Goal: Information Seeking & Learning: Learn about a topic

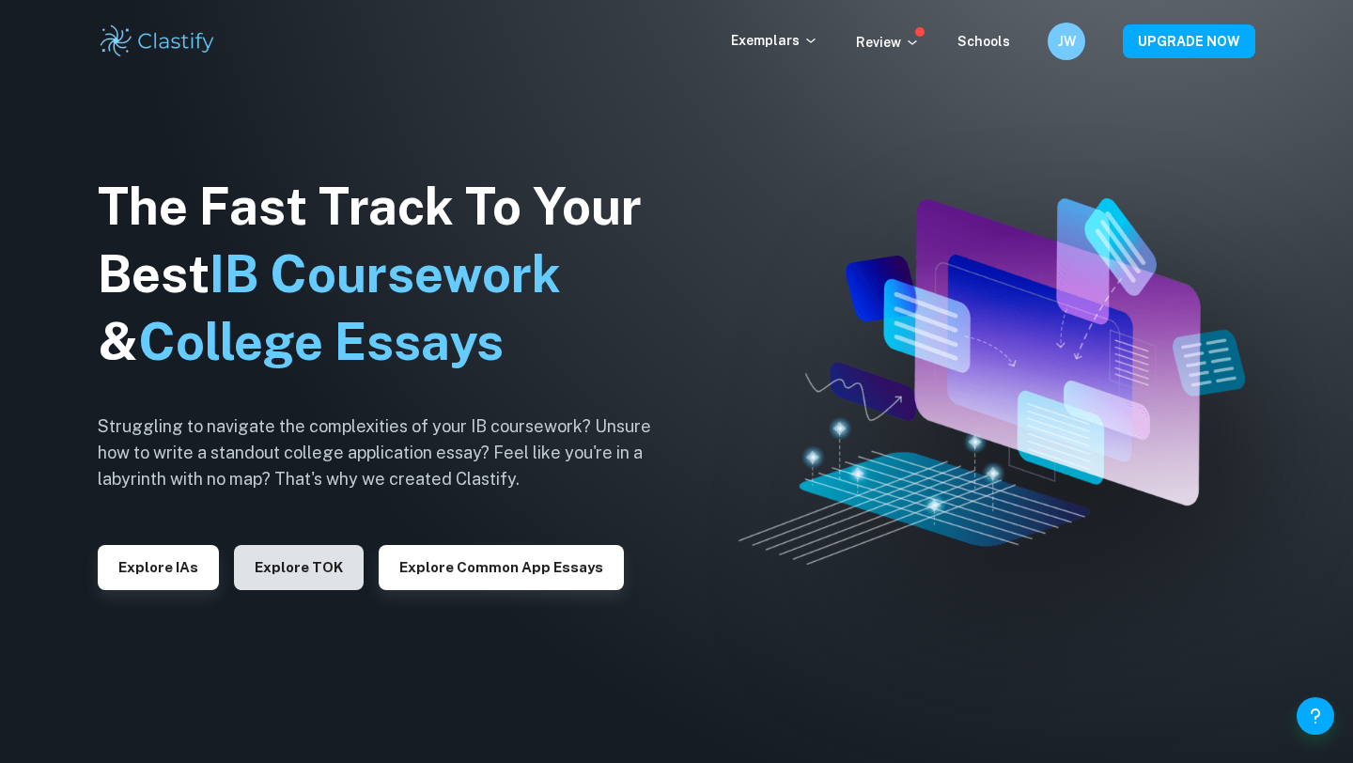
scroll to position [57, 0]
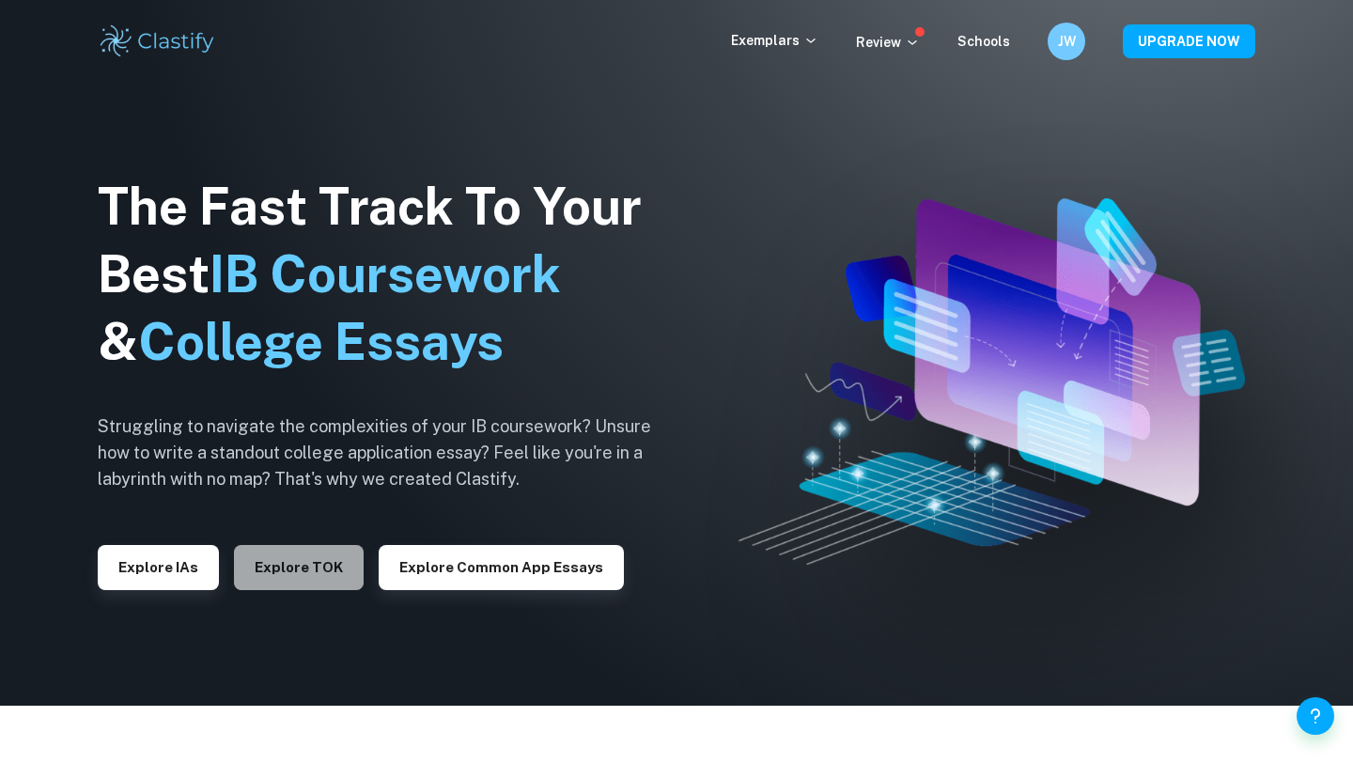
click at [292, 563] on button "Explore TOK" at bounding box center [299, 567] width 130 height 45
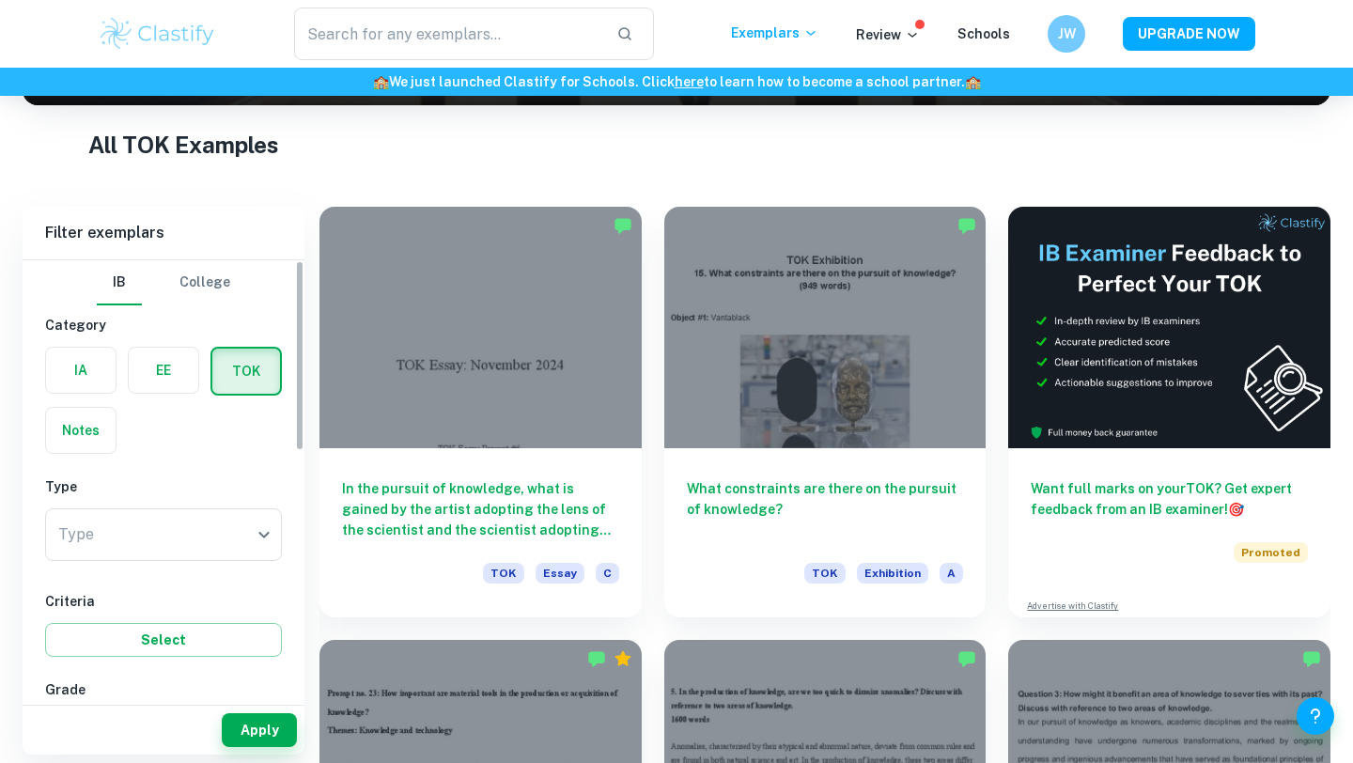
scroll to position [335, 0]
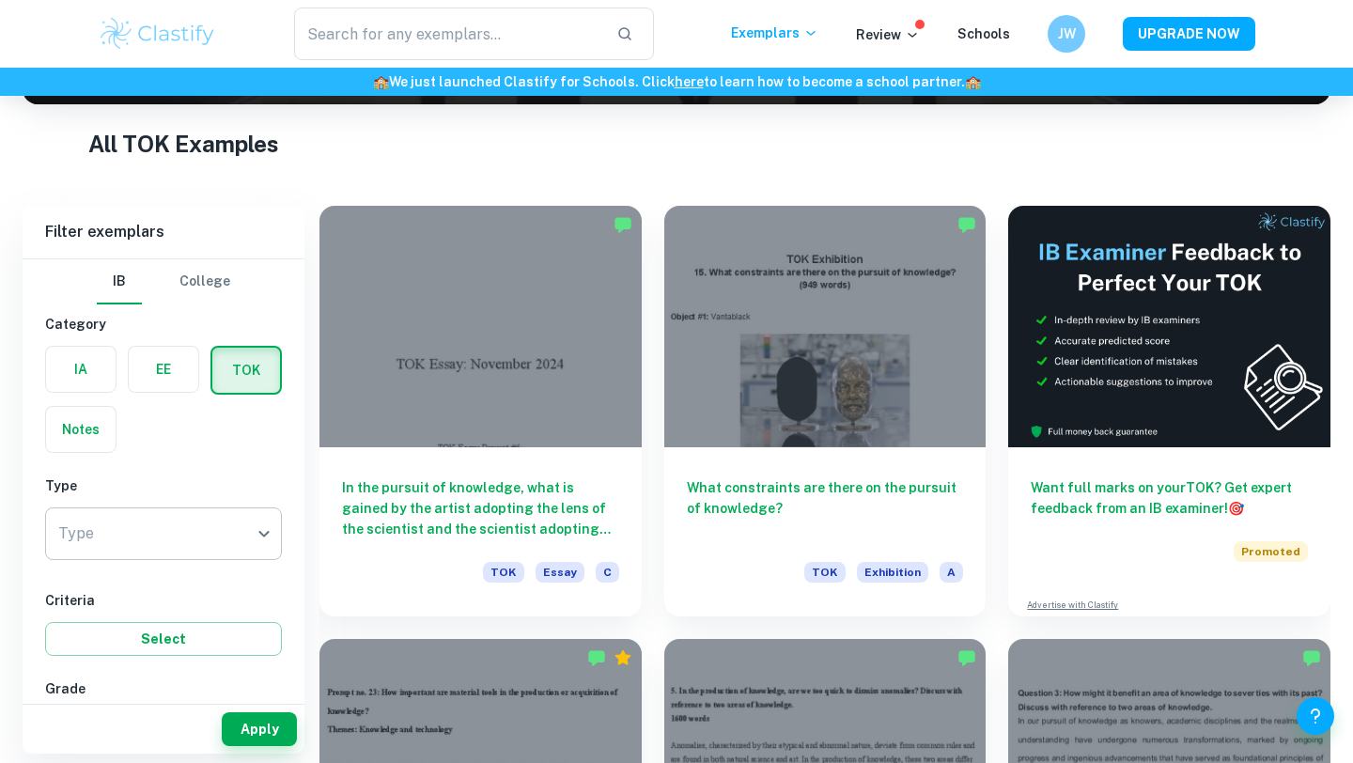
click at [263, 523] on body "We value your privacy We use cookies to enhance your browsing experience, serve…" at bounding box center [676, 141] width 1353 height 763
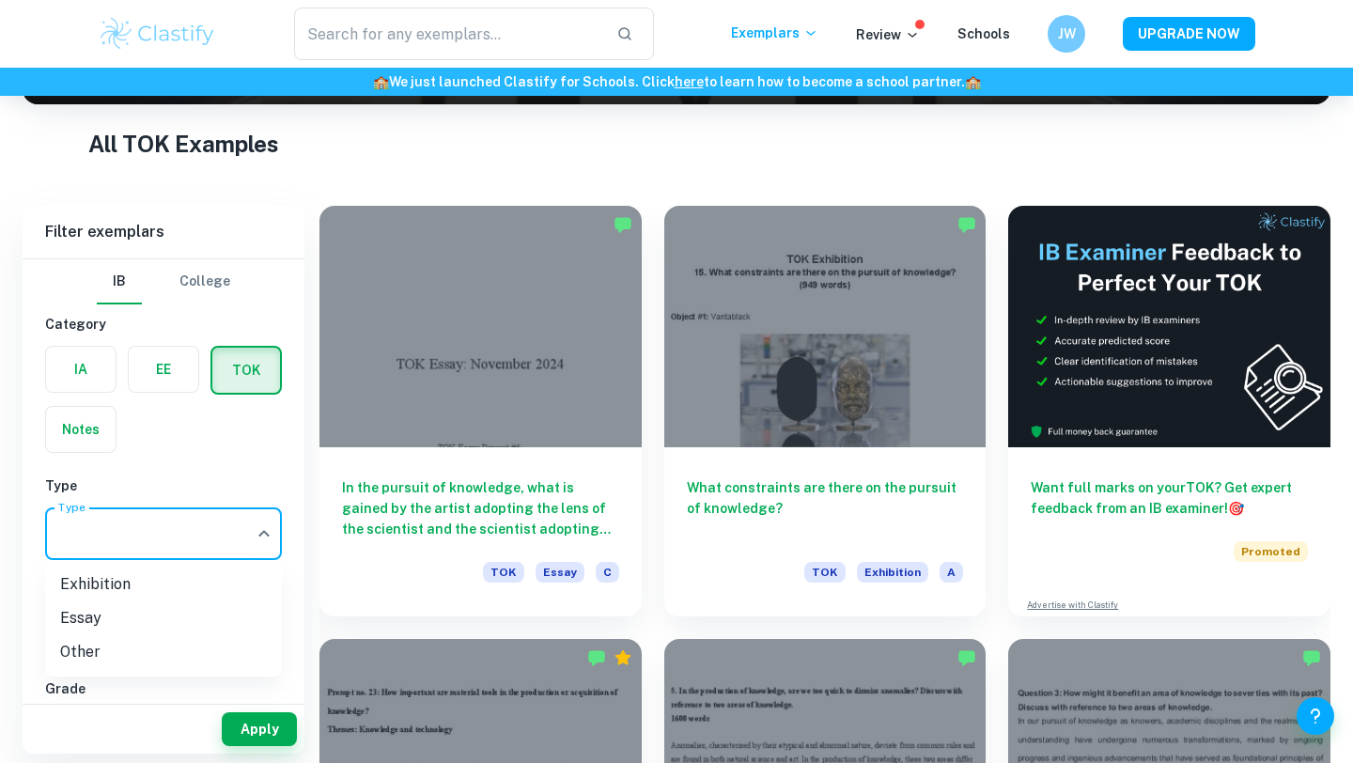
click at [173, 612] on li "Essay" at bounding box center [163, 618] width 237 height 34
type input "Essay"
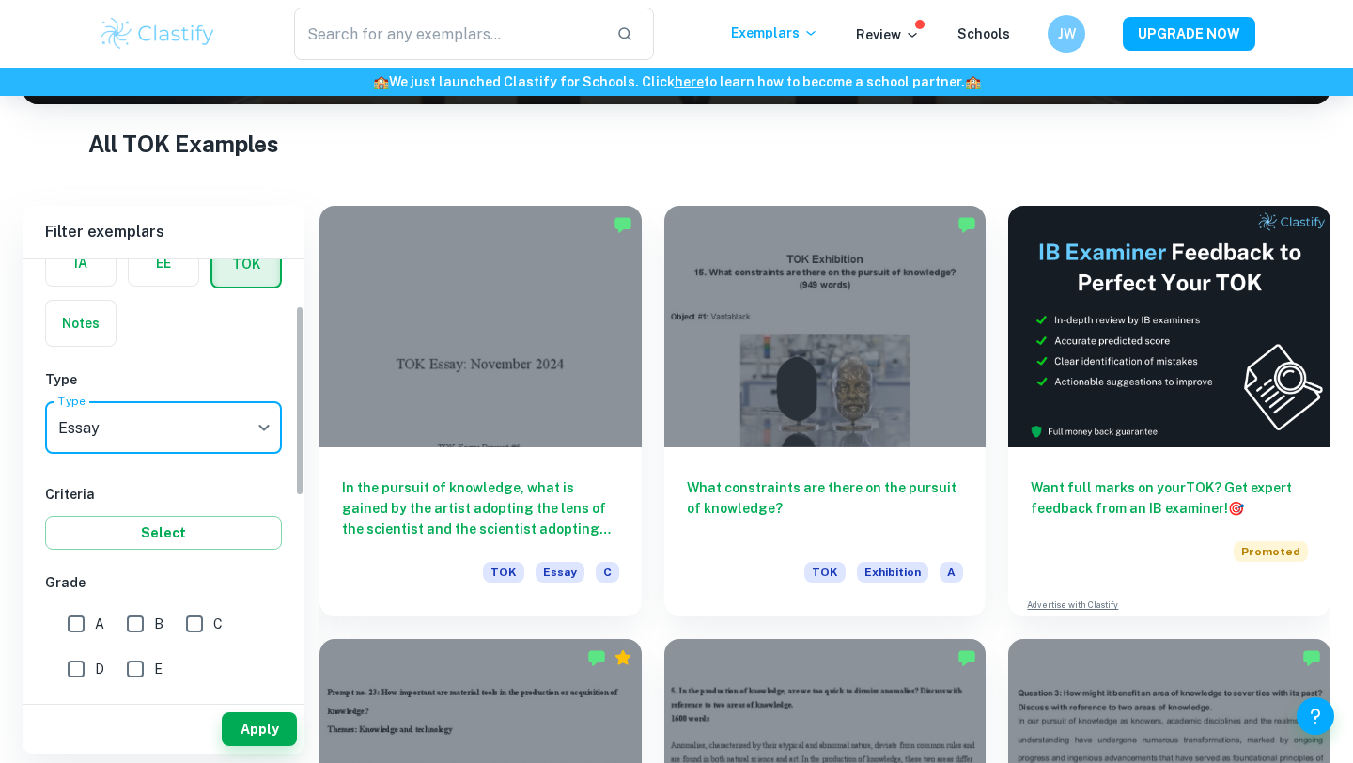
click at [81, 630] on input "A" at bounding box center [76, 624] width 38 height 38
checkbox input "true"
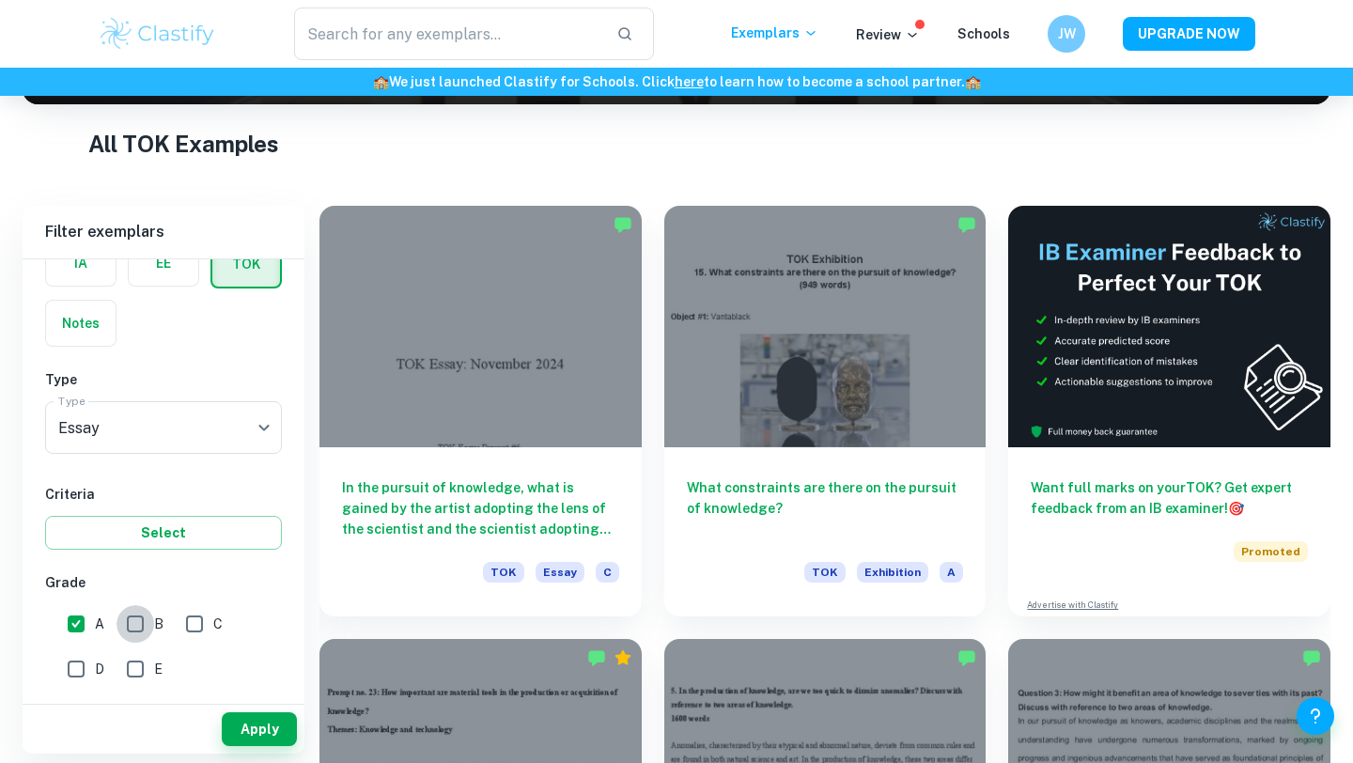
click at [134, 632] on input "B" at bounding box center [136, 624] width 38 height 38
checkbox input "true"
click at [250, 726] on button "Apply" at bounding box center [259, 729] width 75 height 34
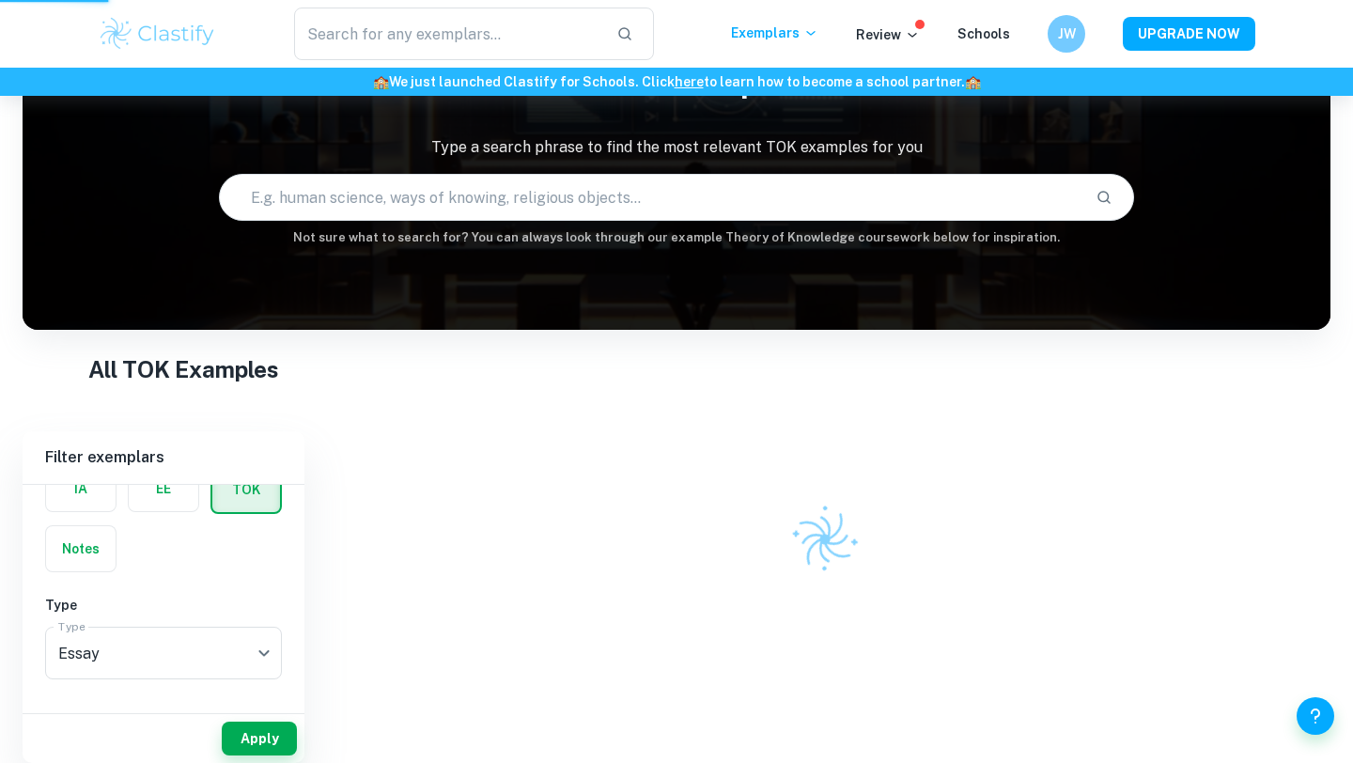
scroll to position [96, 0]
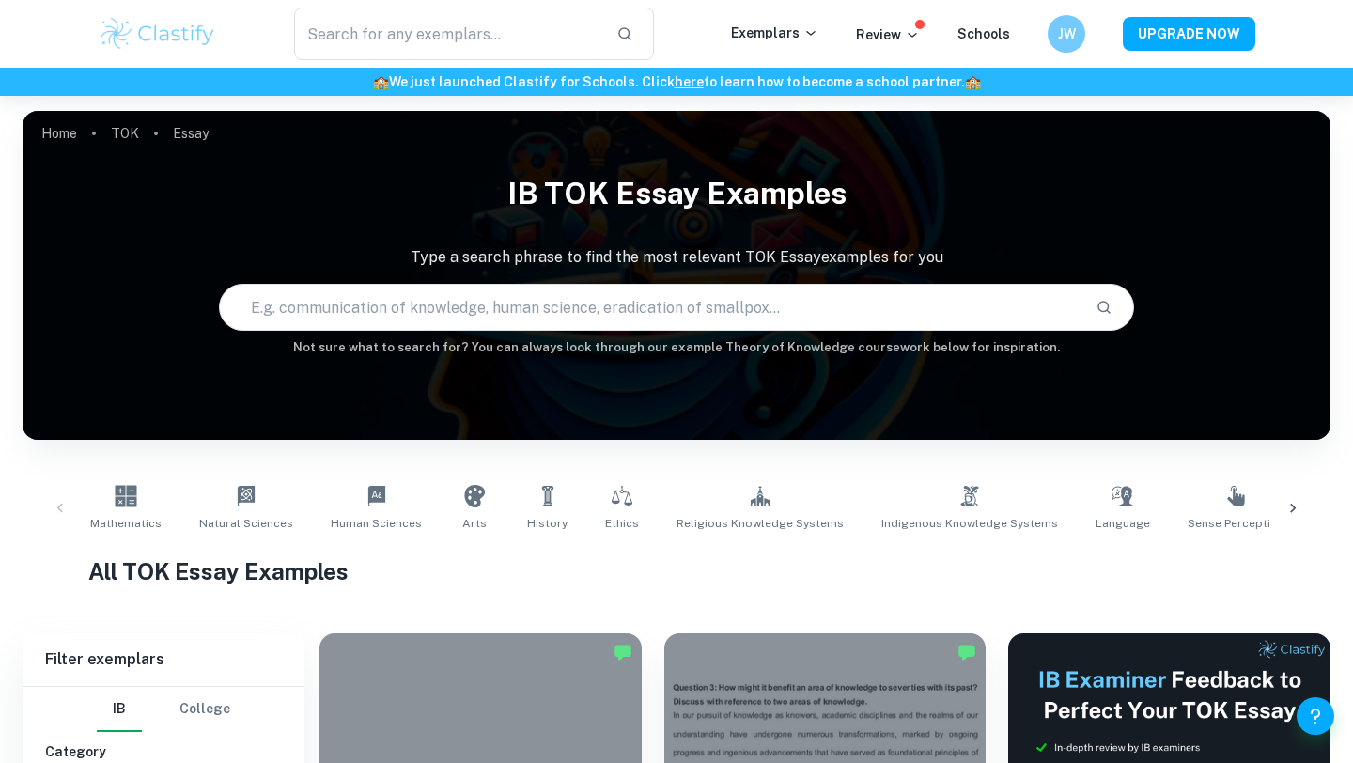
click at [447, 323] on input "text" at bounding box center [650, 307] width 861 height 53
paste input "Does acquiring knowledge destroy our sense of wonder?"
type input "Does acquiring knowledge destroy our sense of wonder?"
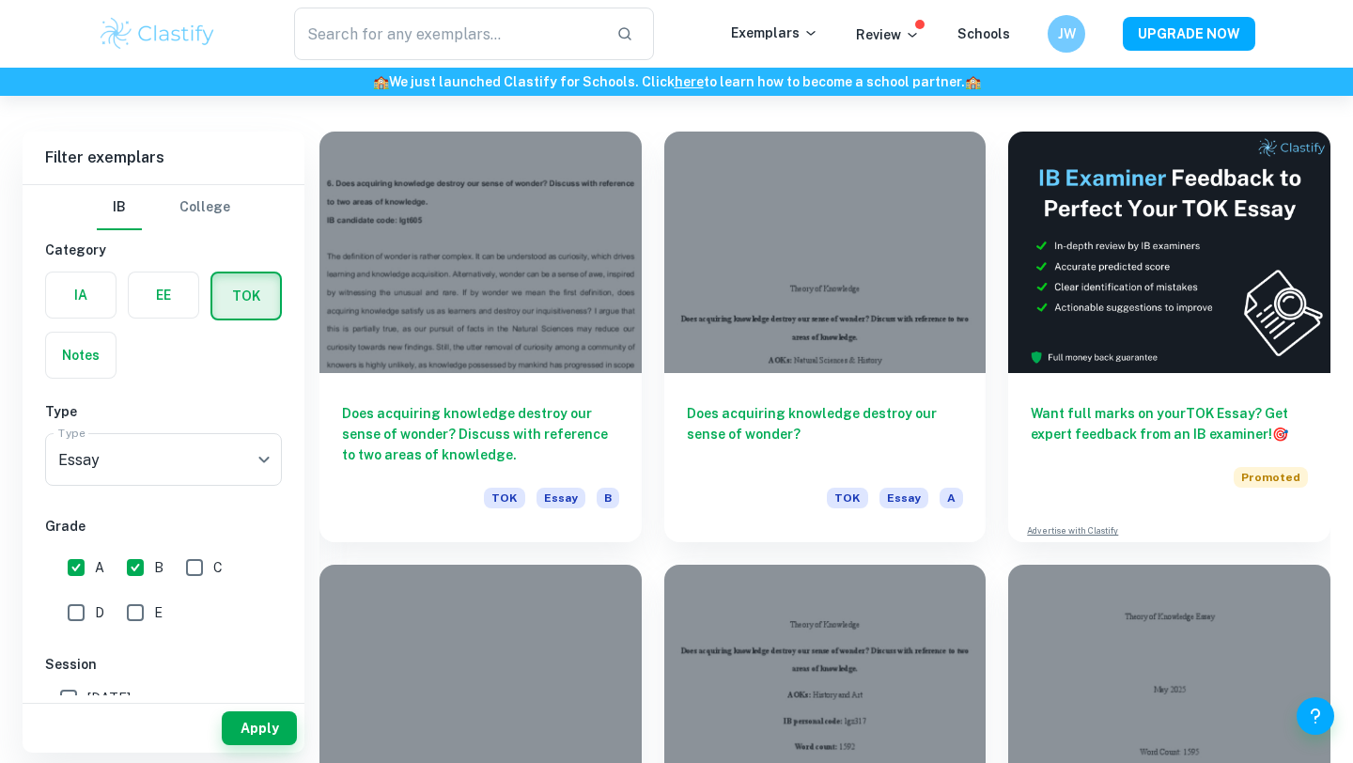
scroll to position [506, 0]
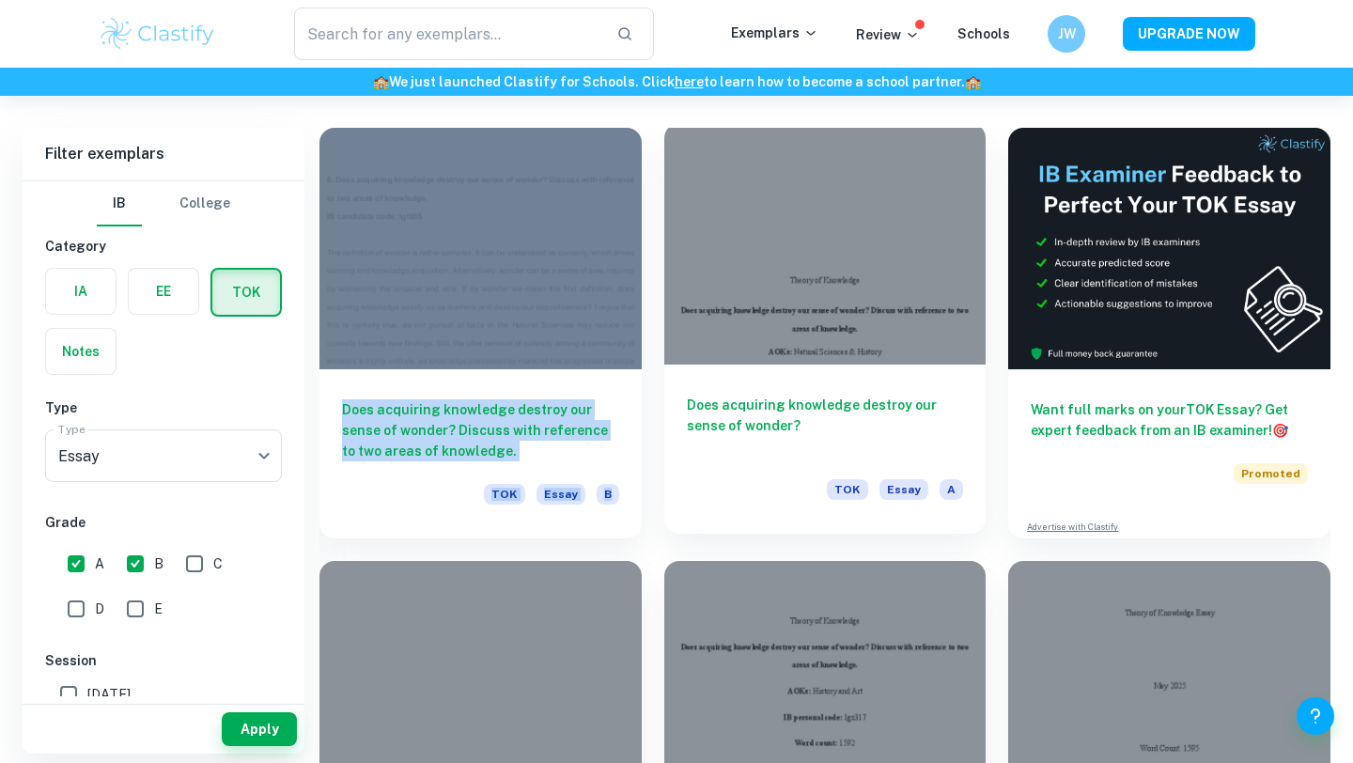
click at [664, 331] on div at bounding box center [825, 244] width 322 height 242
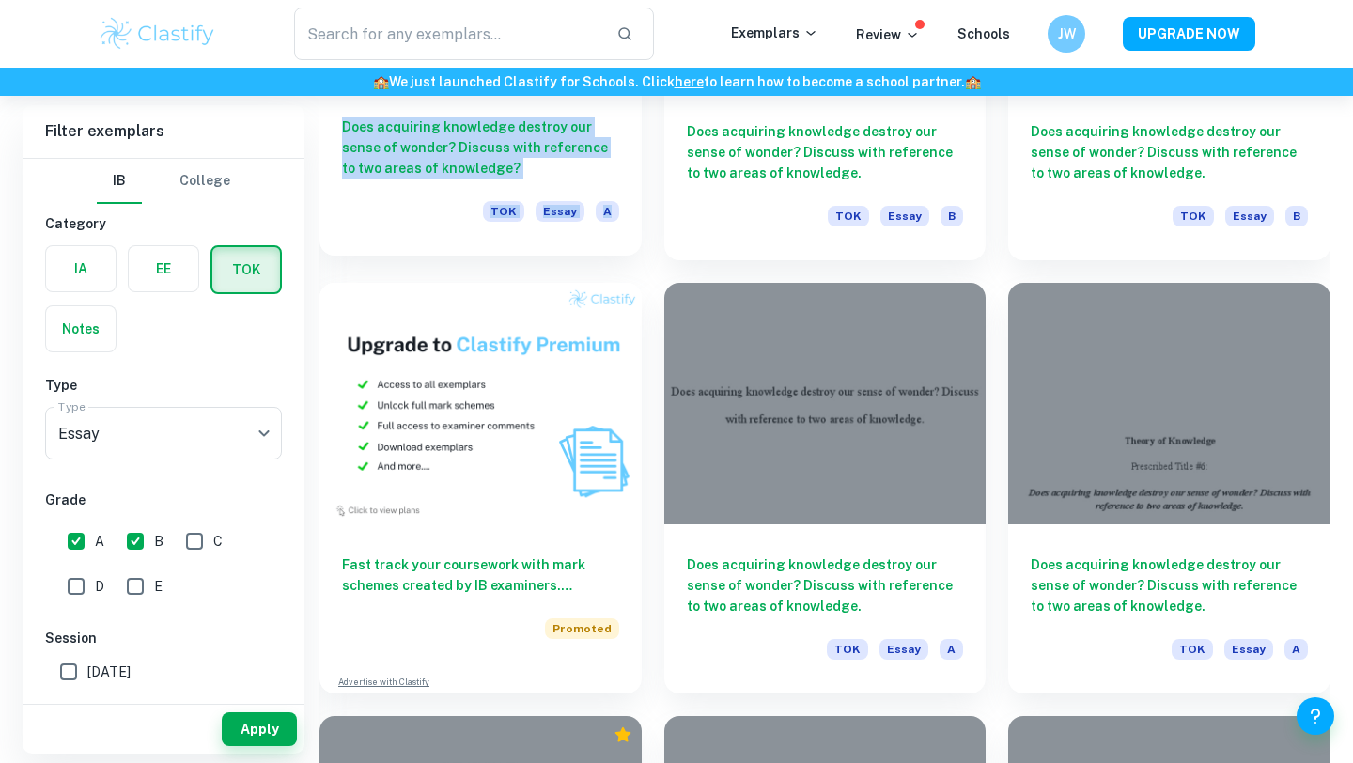
scroll to position [1270, 0]
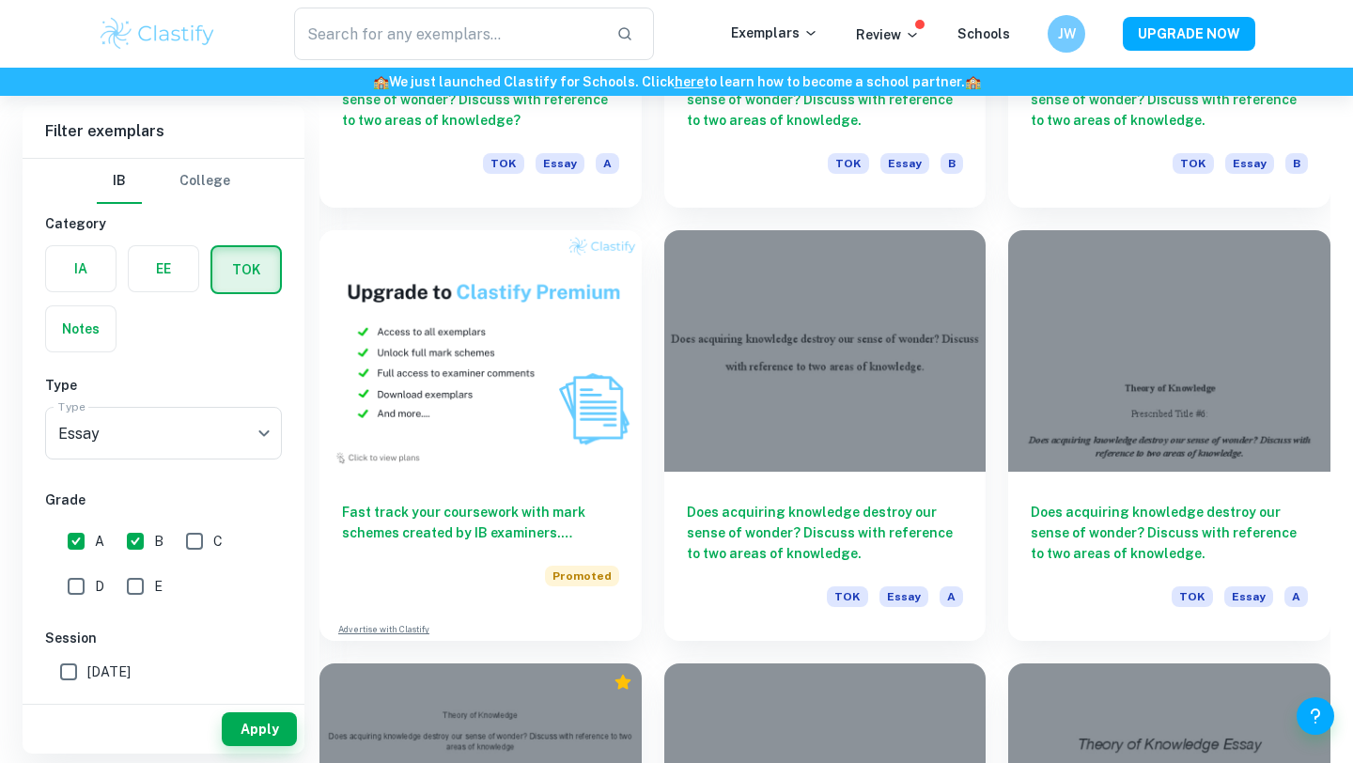
click at [648, 416] on div "Does acquiring knowledge destroy our sense of wonder? Discuss with reference to…" at bounding box center [814, 424] width 345 height 433
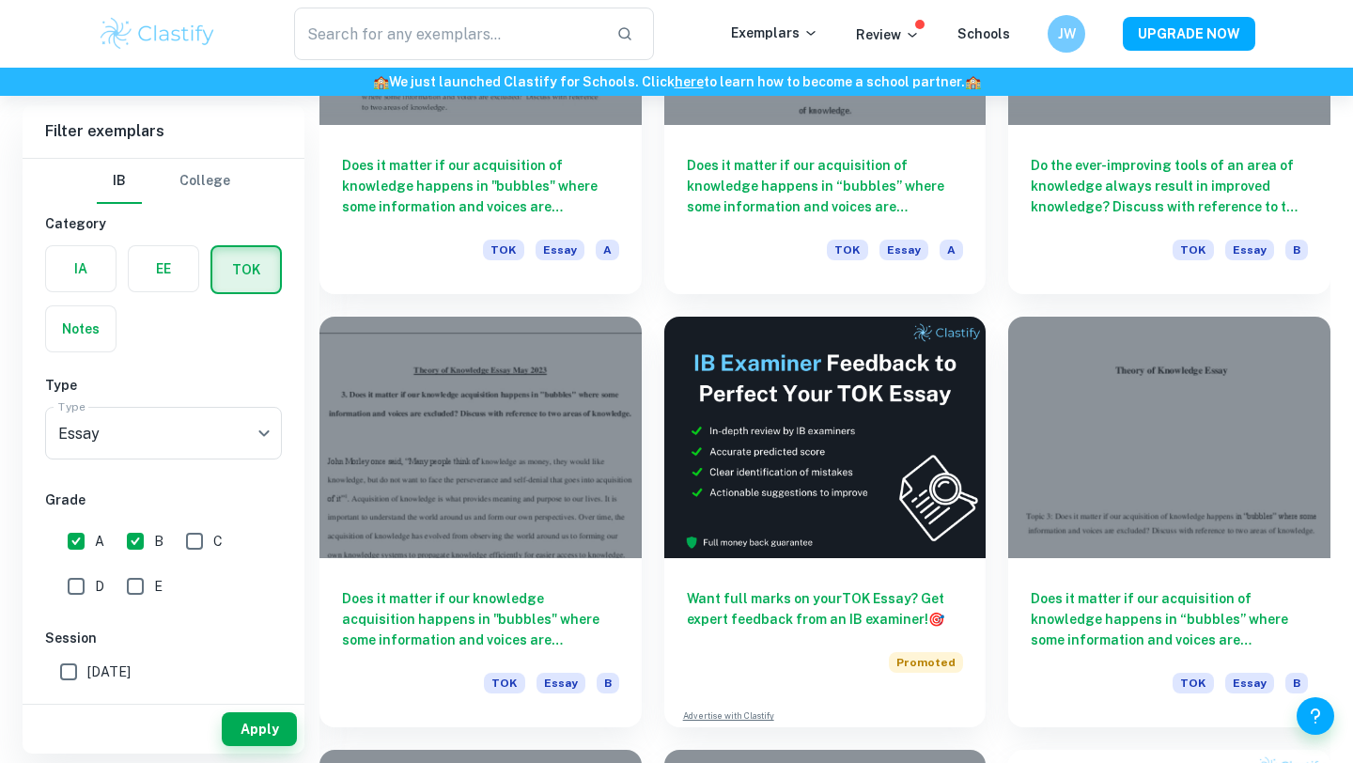
scroll to position [5089, 0]
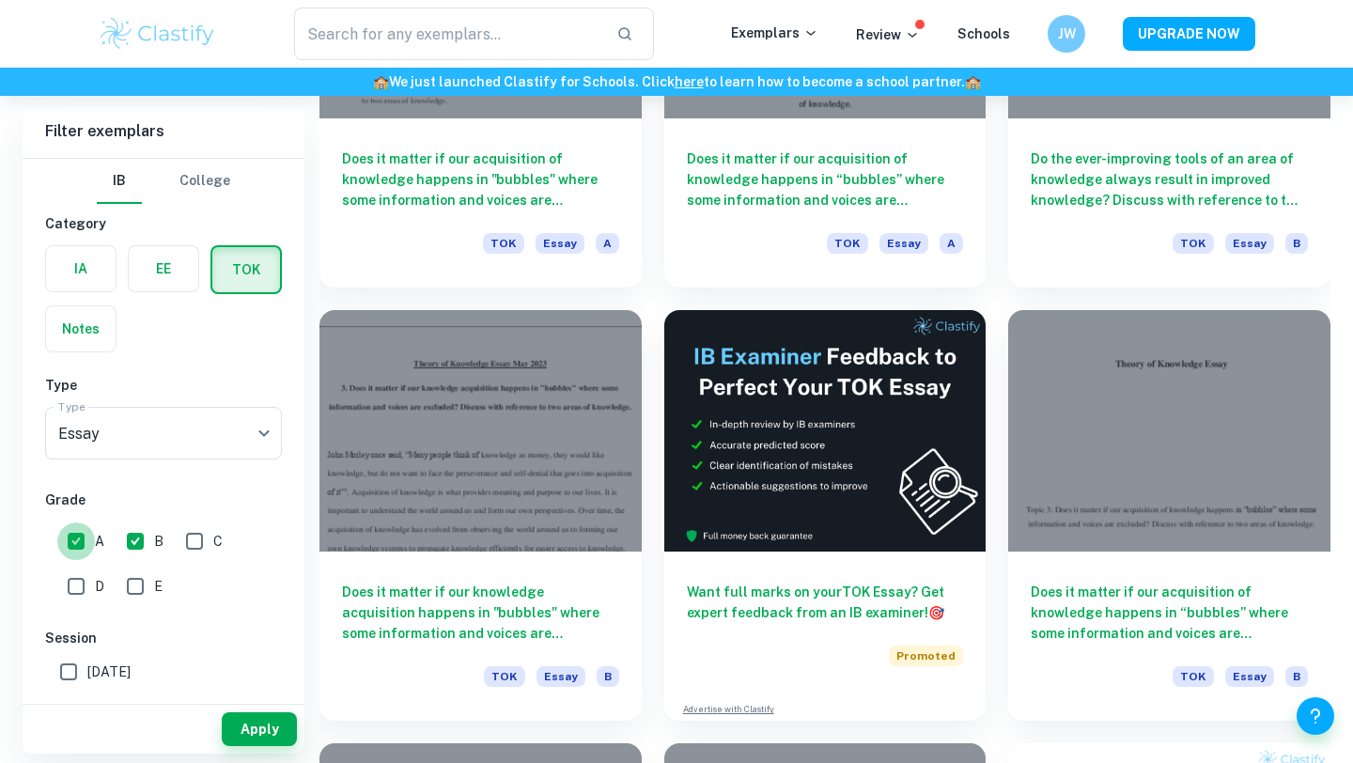
click at [74, 538] on input "A" at bounding box center [76, 542] width 38 height 38
checkbox input "false"
click at [142, 538] on input "B" at bounding box center [136, 542] width 38 height 38
checkbox input "false"
click at [274, 741] on button "Apply" at bounding box center [259, 729] width 75 height 34
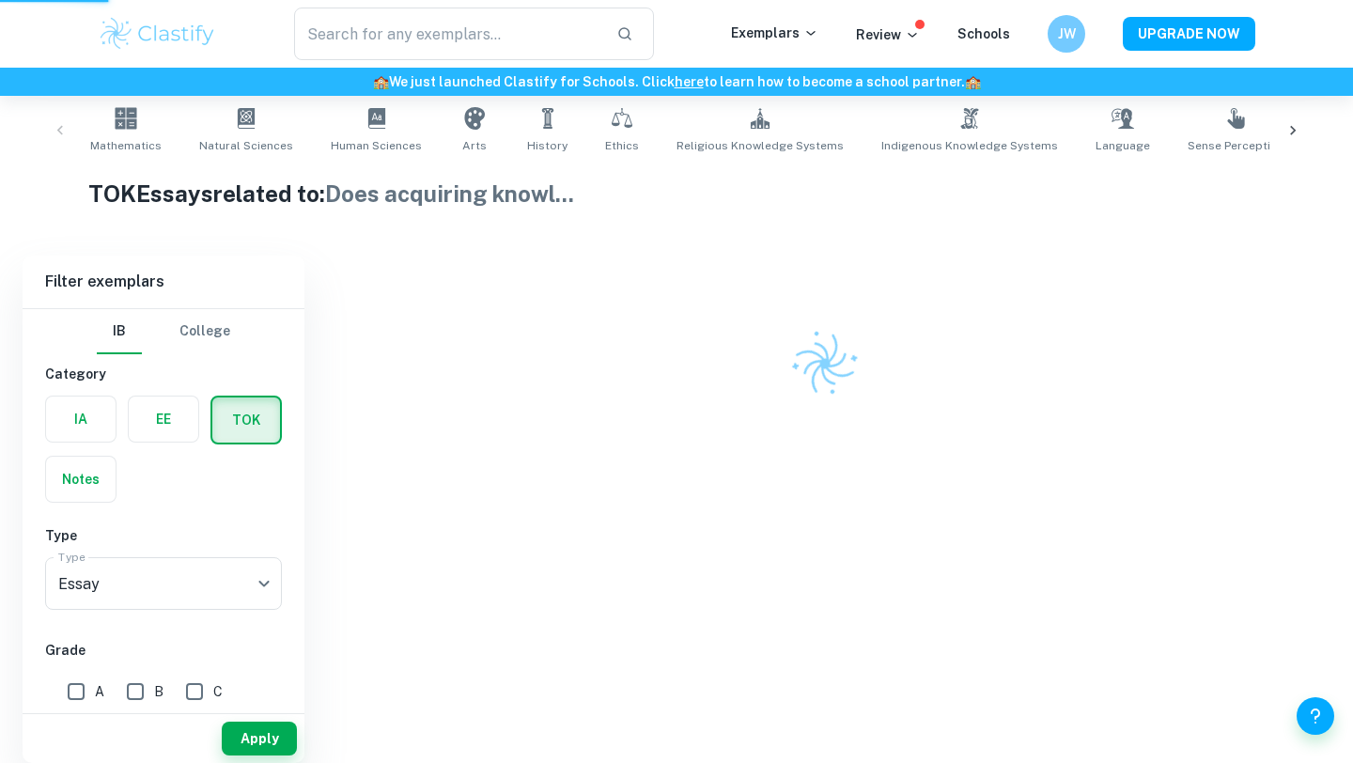
scroll to position [321, 0]
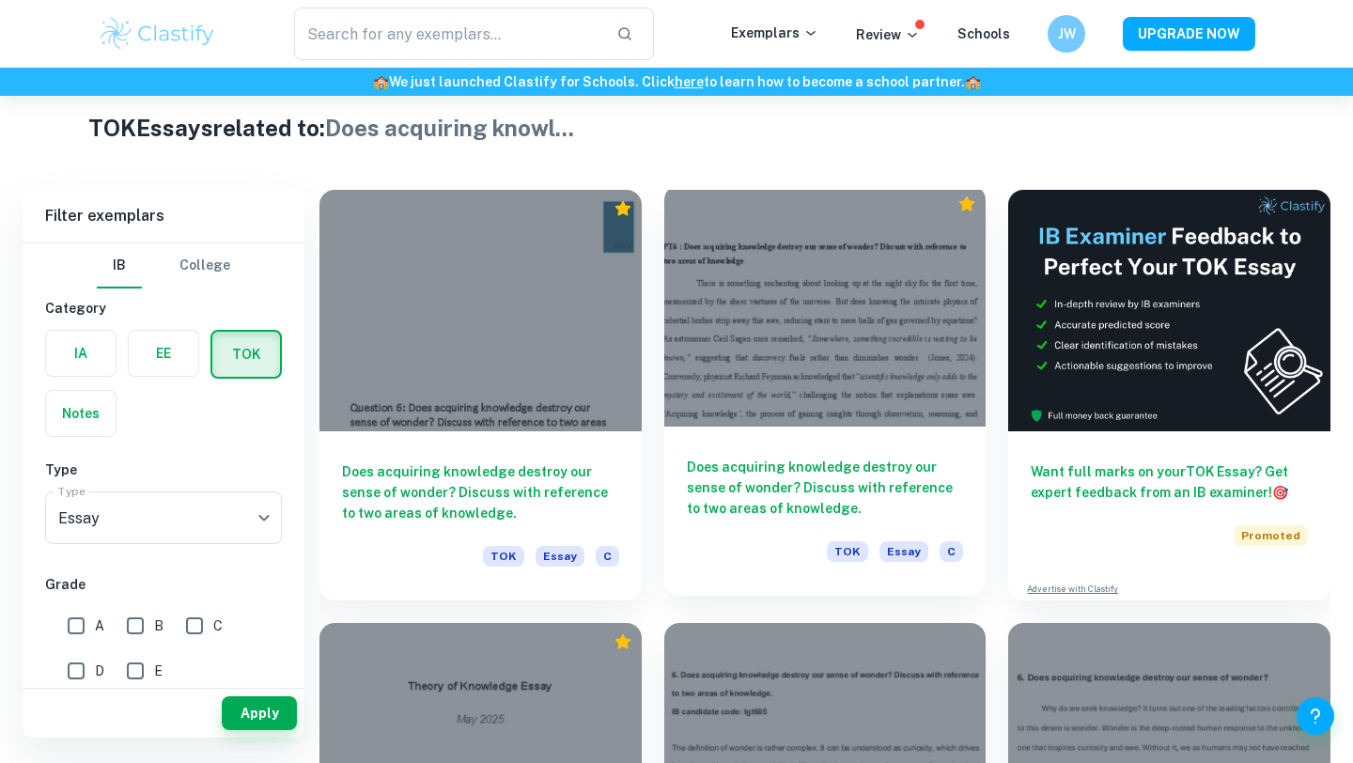
scroll to position [428, 0]
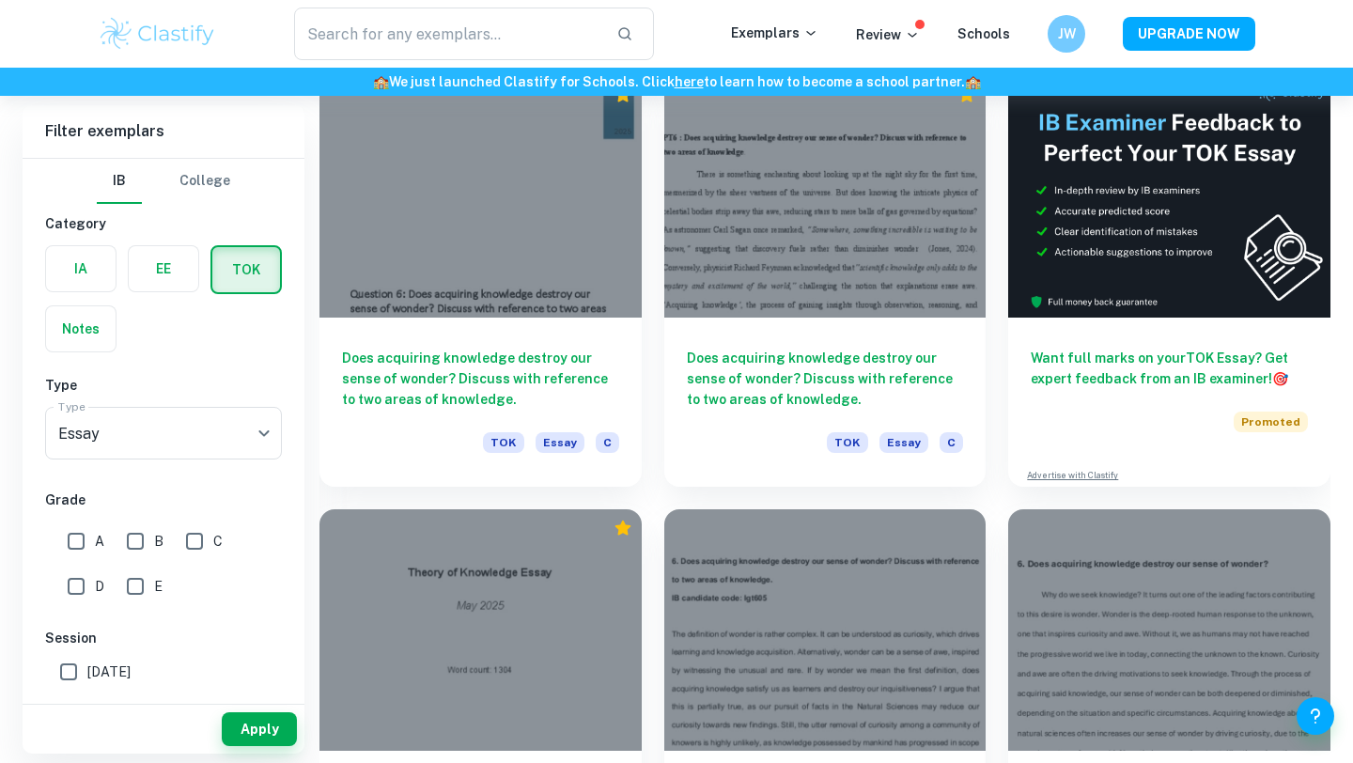
scroll to position [558, 0]
click at [73, 546] on input "A" at bounding box center [76, 542] width 38 height 38
checkbox input "true"
click at [137, 542] on input "B" at bounding box center [136, 542] width 38 height 38
checkbox input "true"
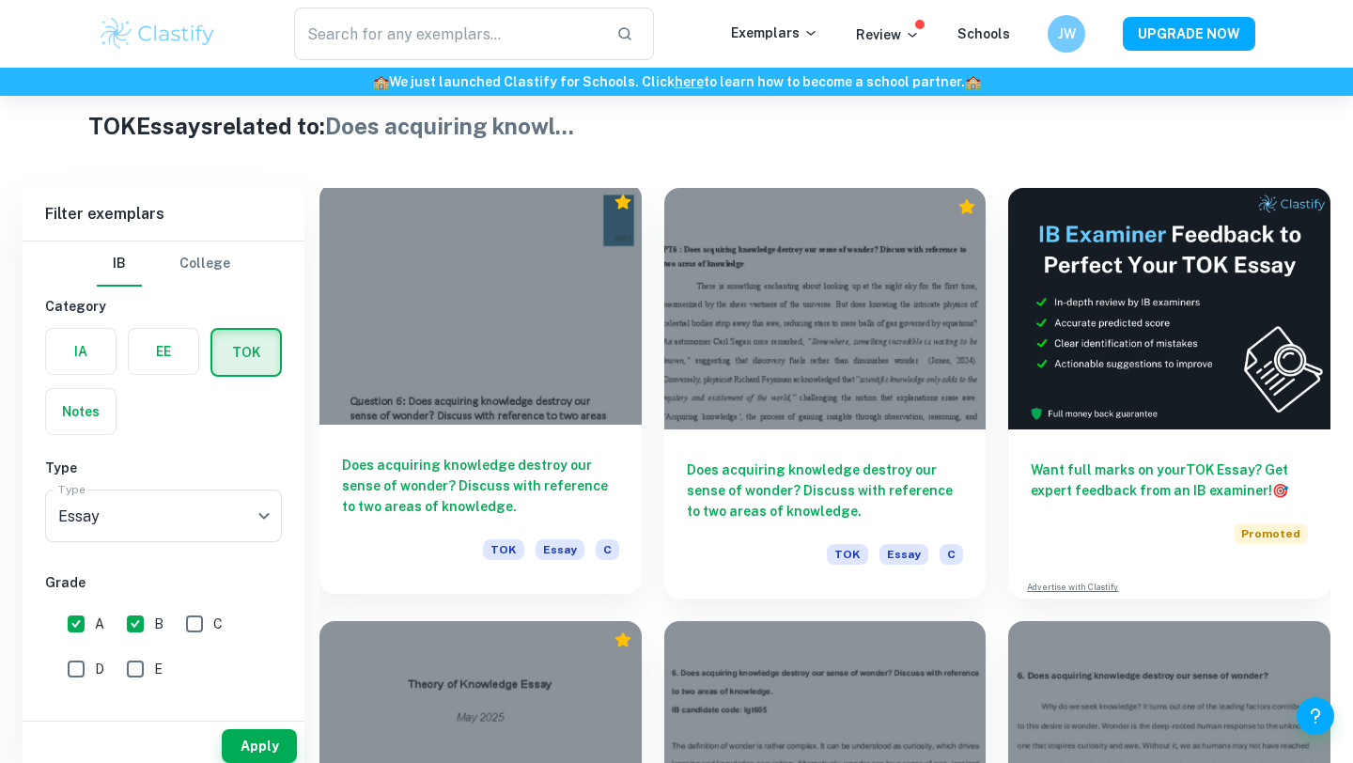
scroll to position [462, 0]
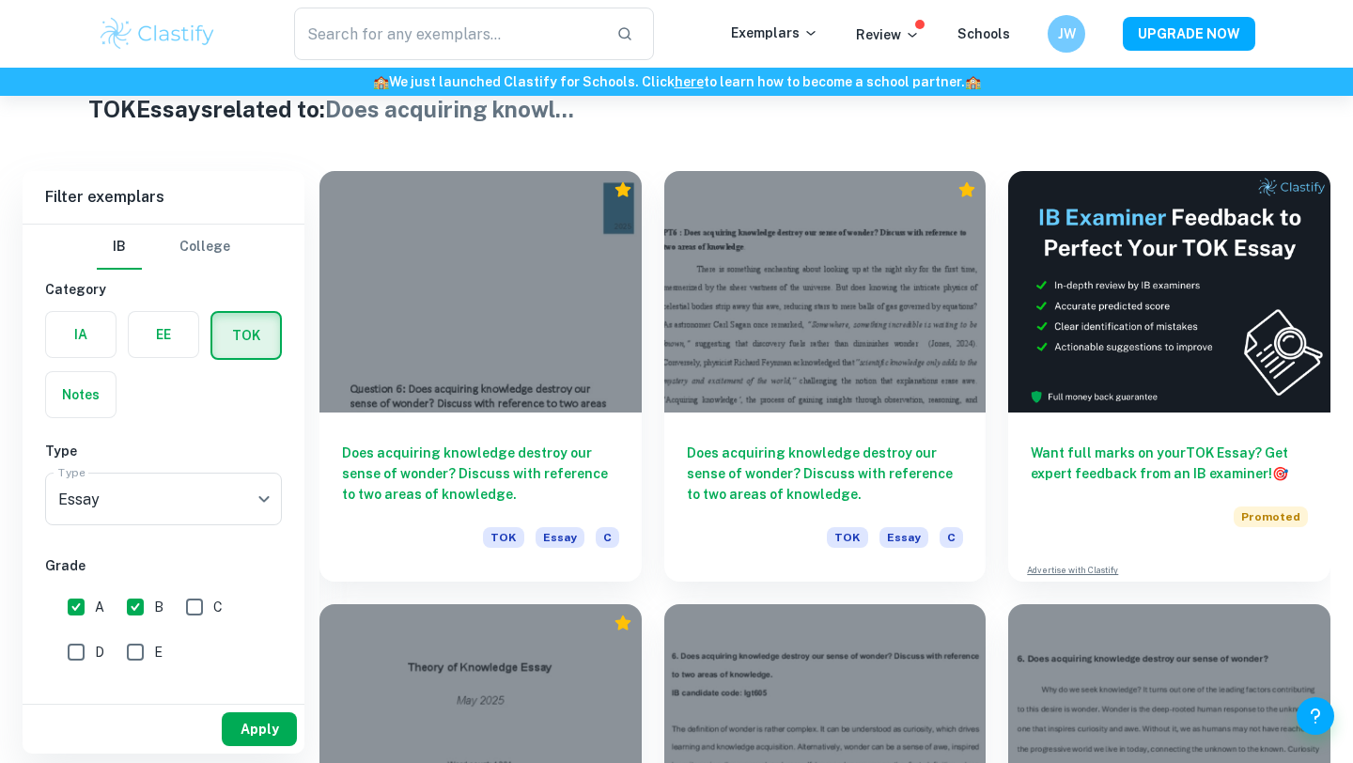
click at [260, 735] on button "Apply" at bounding box center [259, 729] width 75 height 34
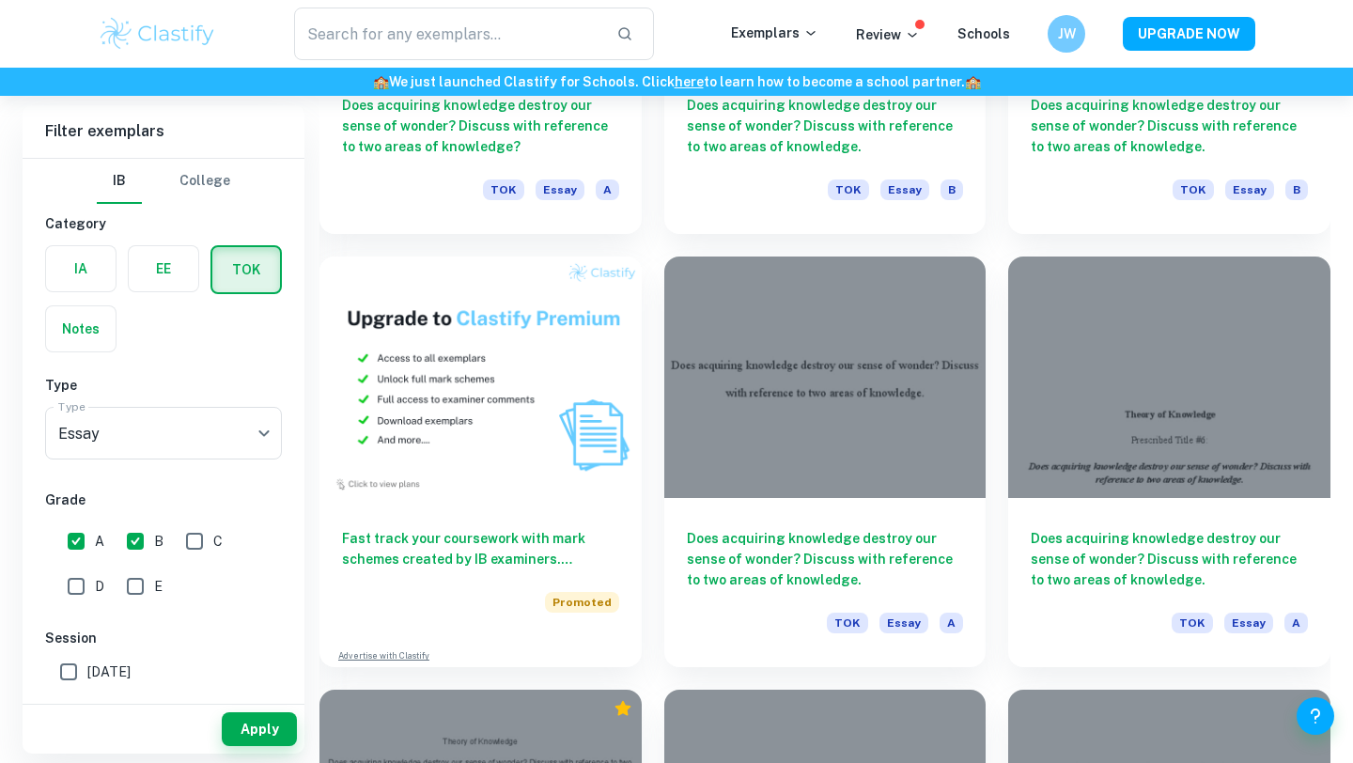
scroll to position [1244, 0]
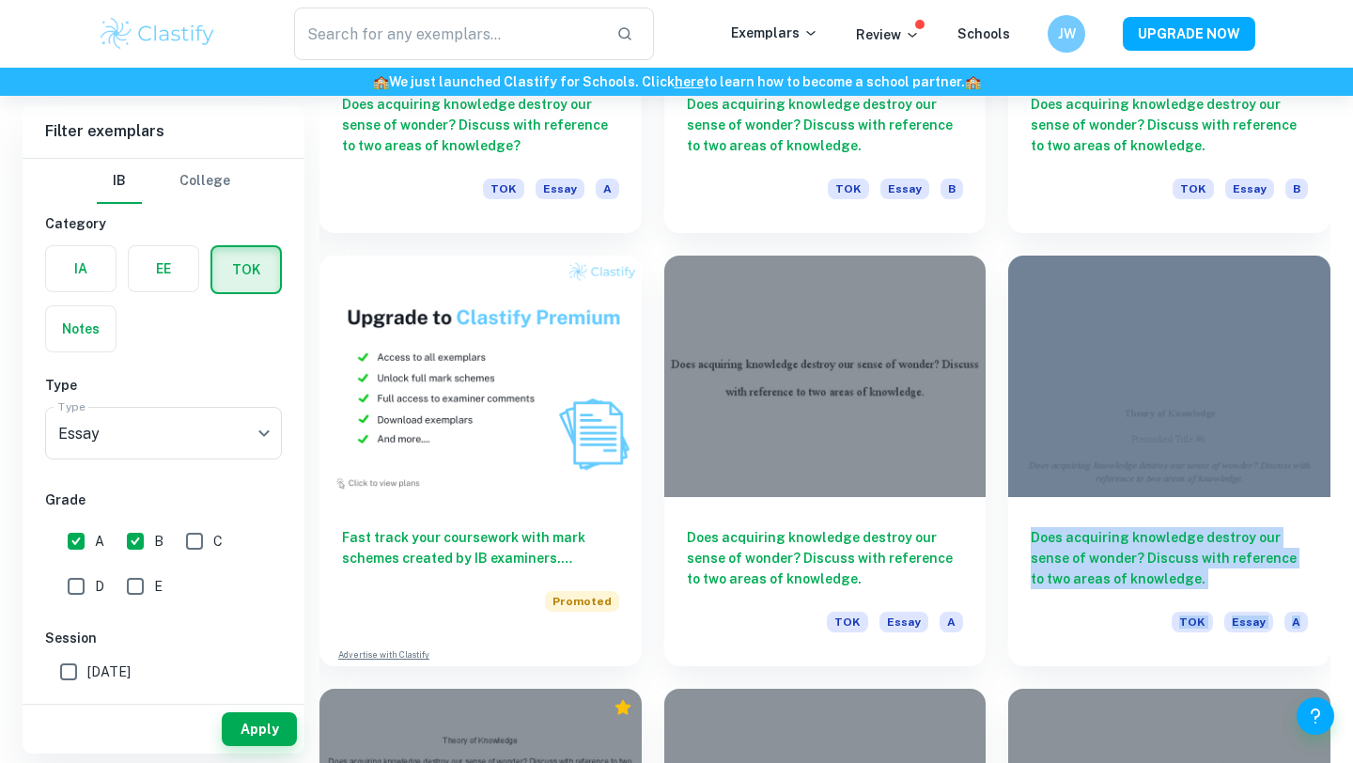
click at [1004, 504] on div "Does acquiring knowledge destroy our sense of wonder? Discuss with reference to…" at bounding box center [1158, 449] width 345 height 433
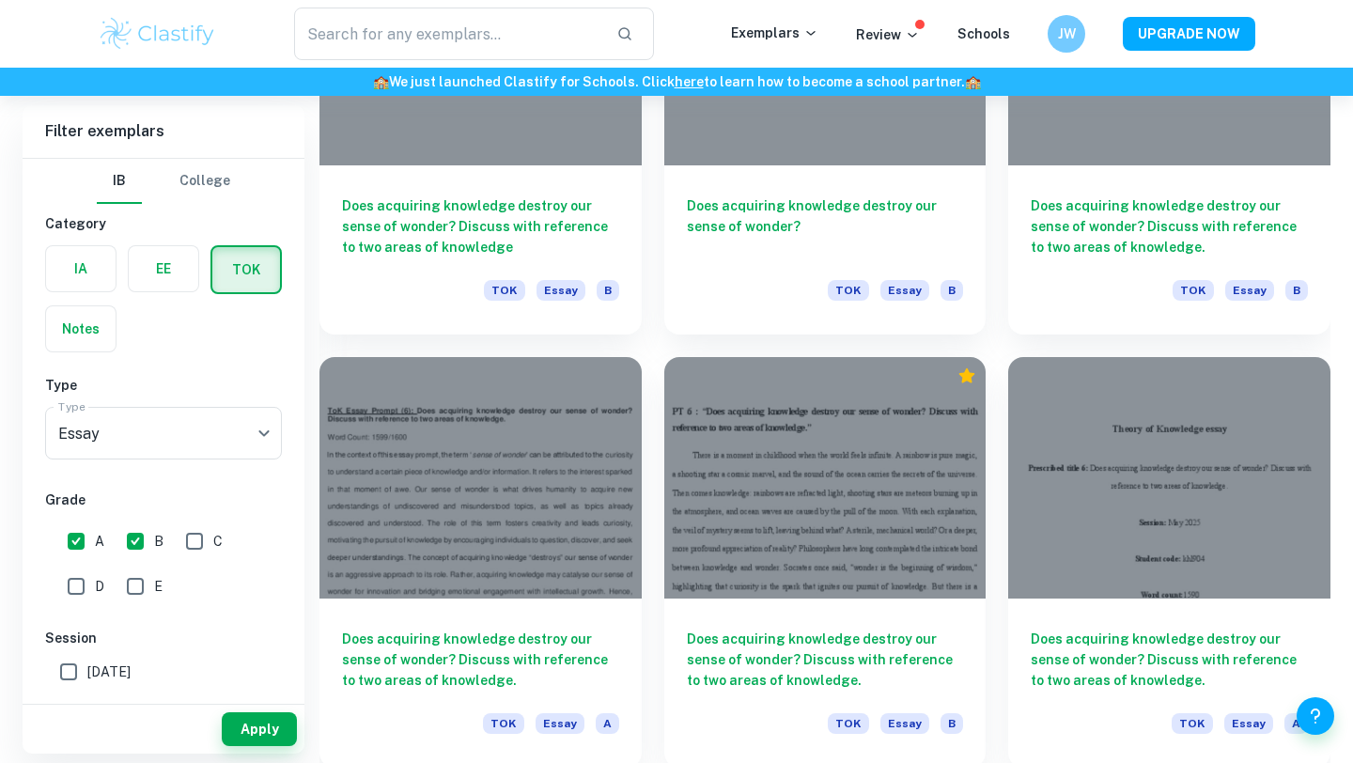
scroll to position [2076, 0]
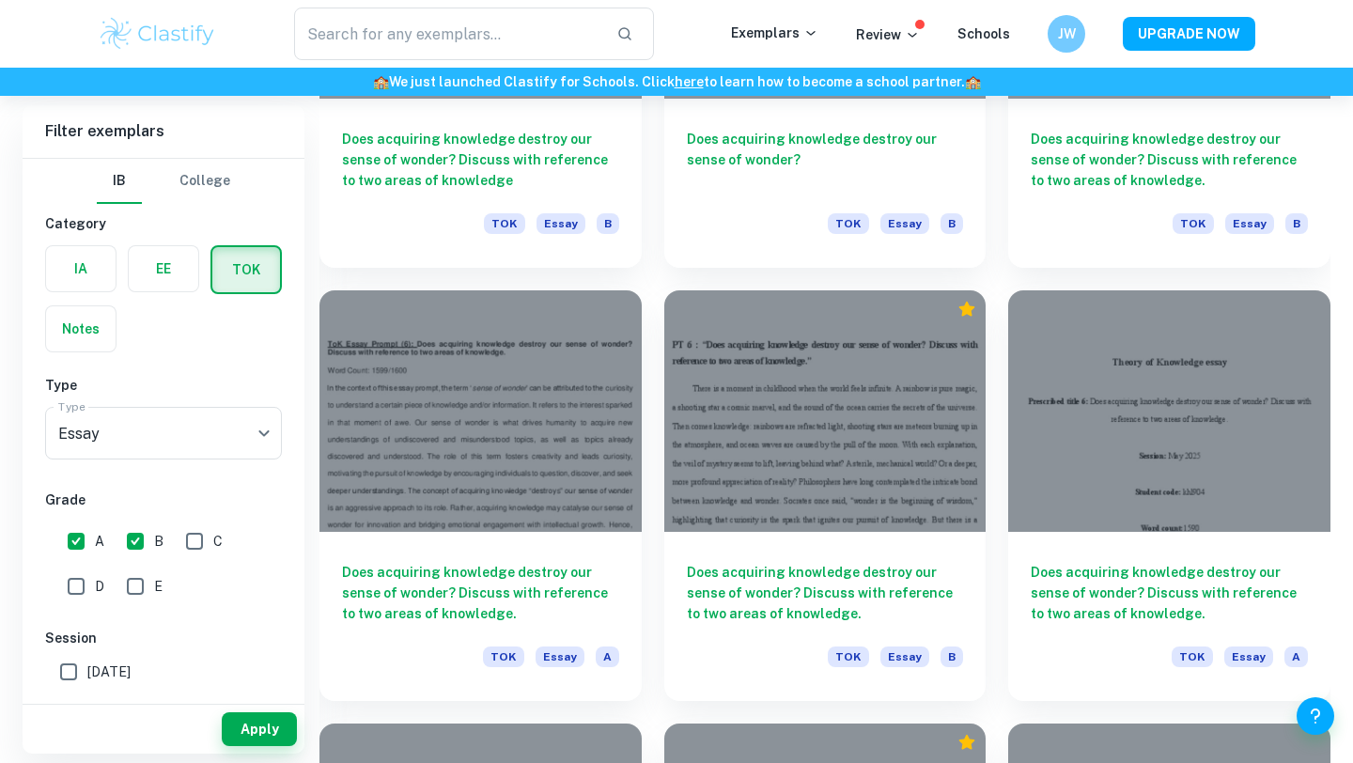
click at [652, 349] on div "Does acquiring knowledge destroy our sense of wonder? Discuss with reference to…" at bounding box center [814, 484] width 345 height 433
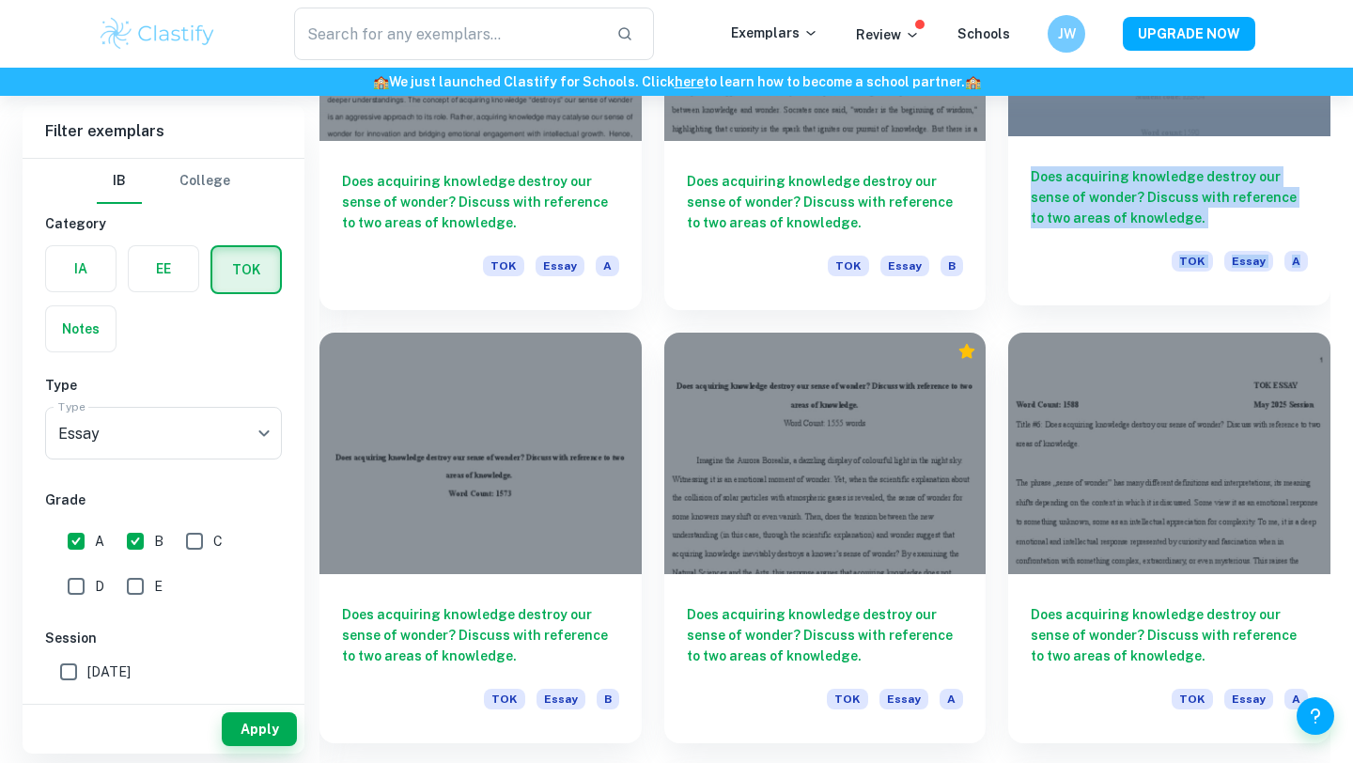
scroll to position [2472, 0]
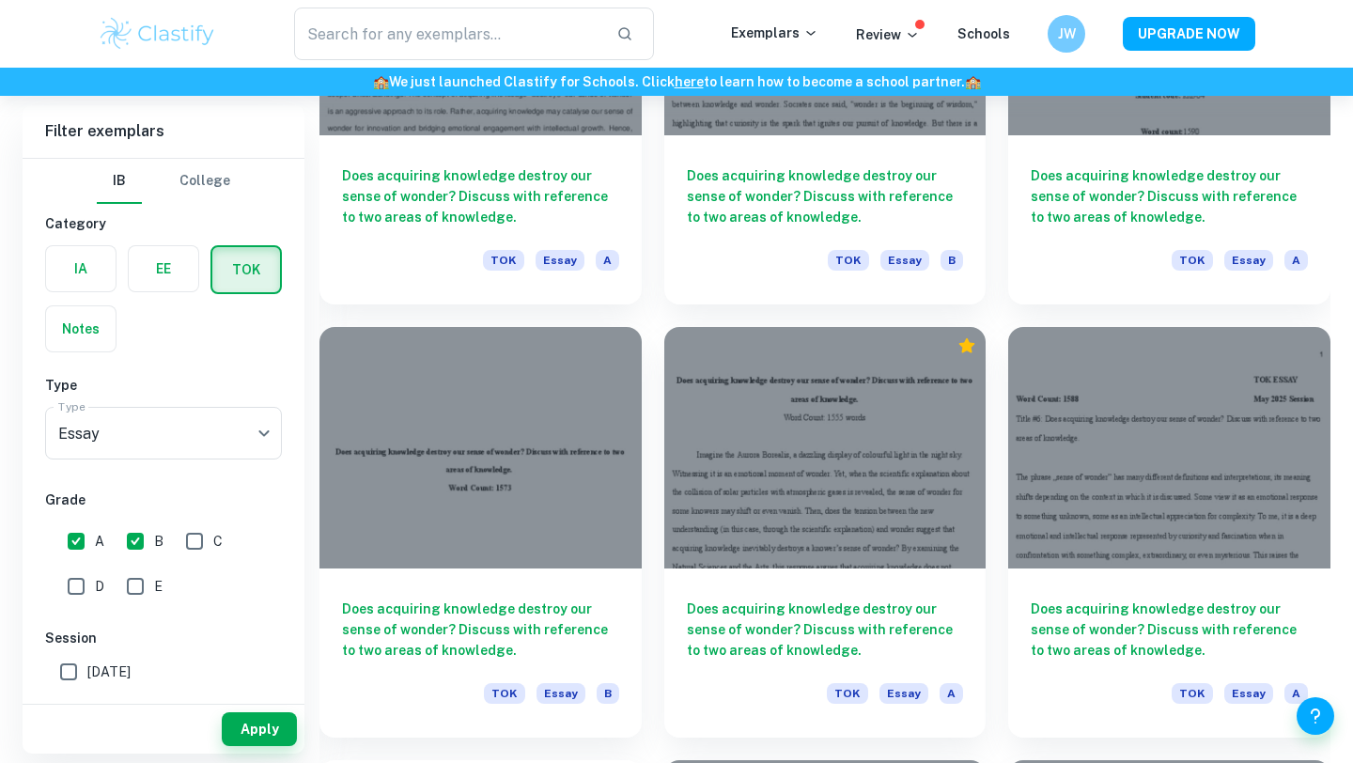
click at [995, 422] on div "Does acquiring knowledge destroy our sense of wonder? Discuss with reference to…" at bounding box center [1158, 520] width 345 height 433
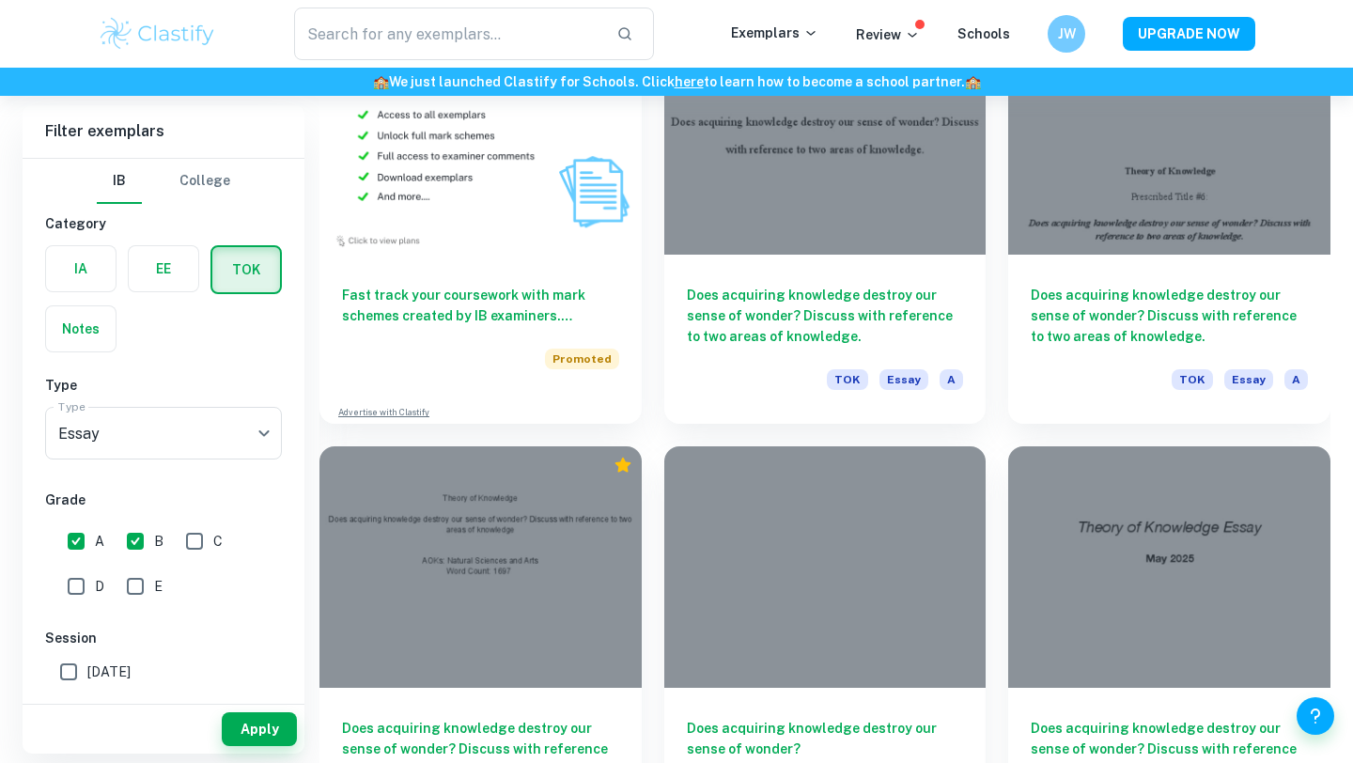
scroll to position [0, 0]
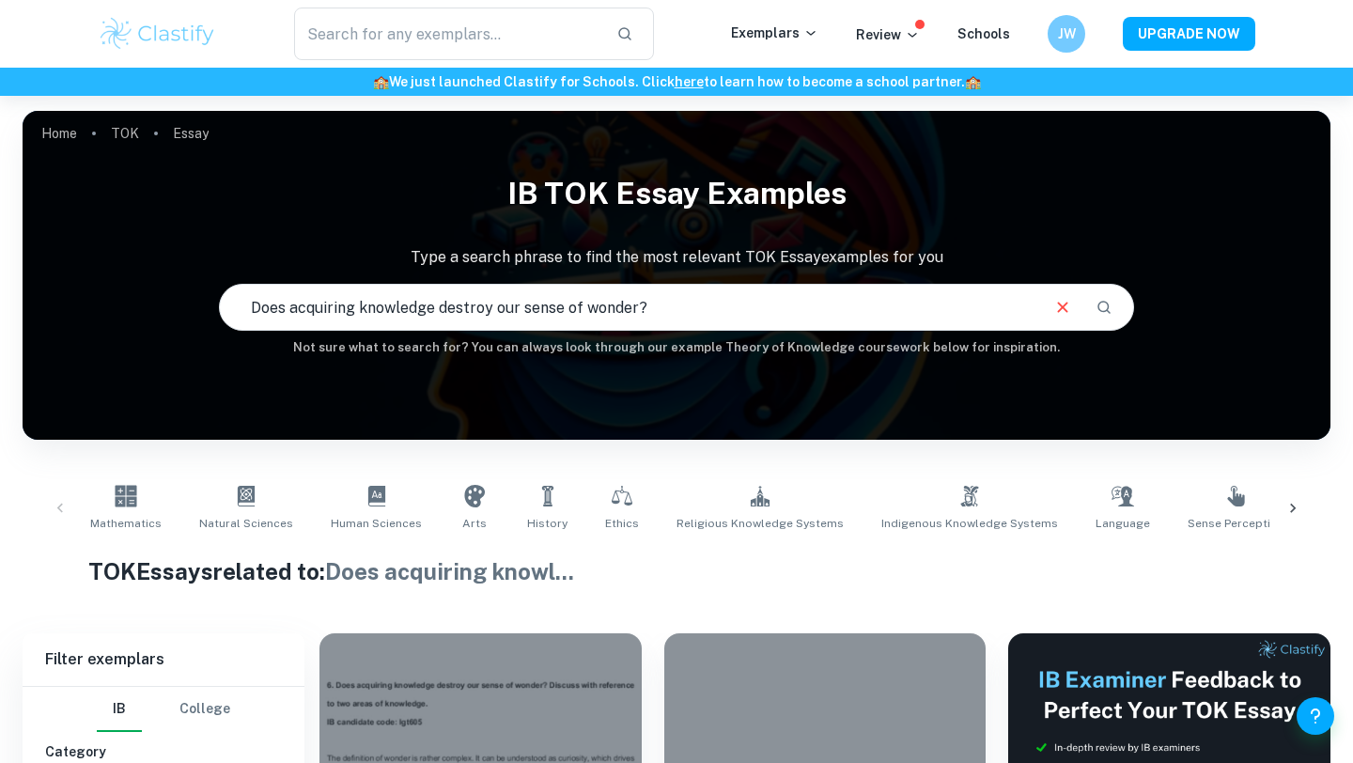
drag, startPoint x: 671, startPoint y: 300, endPoint x: 440, endPoint y: 303, distance: 231.2
click at [440, 303] on input "Does acquiring knowledge destroy our sense of wonder?" at bounding box center [629, 307] width 818 height 53
drag, startPoint x: 288, startPoint y: 302, endPoint x: 184, endPoint y: 302, distance: 103.4
click at [184, 302] on div "IB TOK Essay examples Type a search phrase to find the most relevant TOK Essay …" at bounding box center [677, 261] width 1308 height 194
type input "acquiring knowledge"
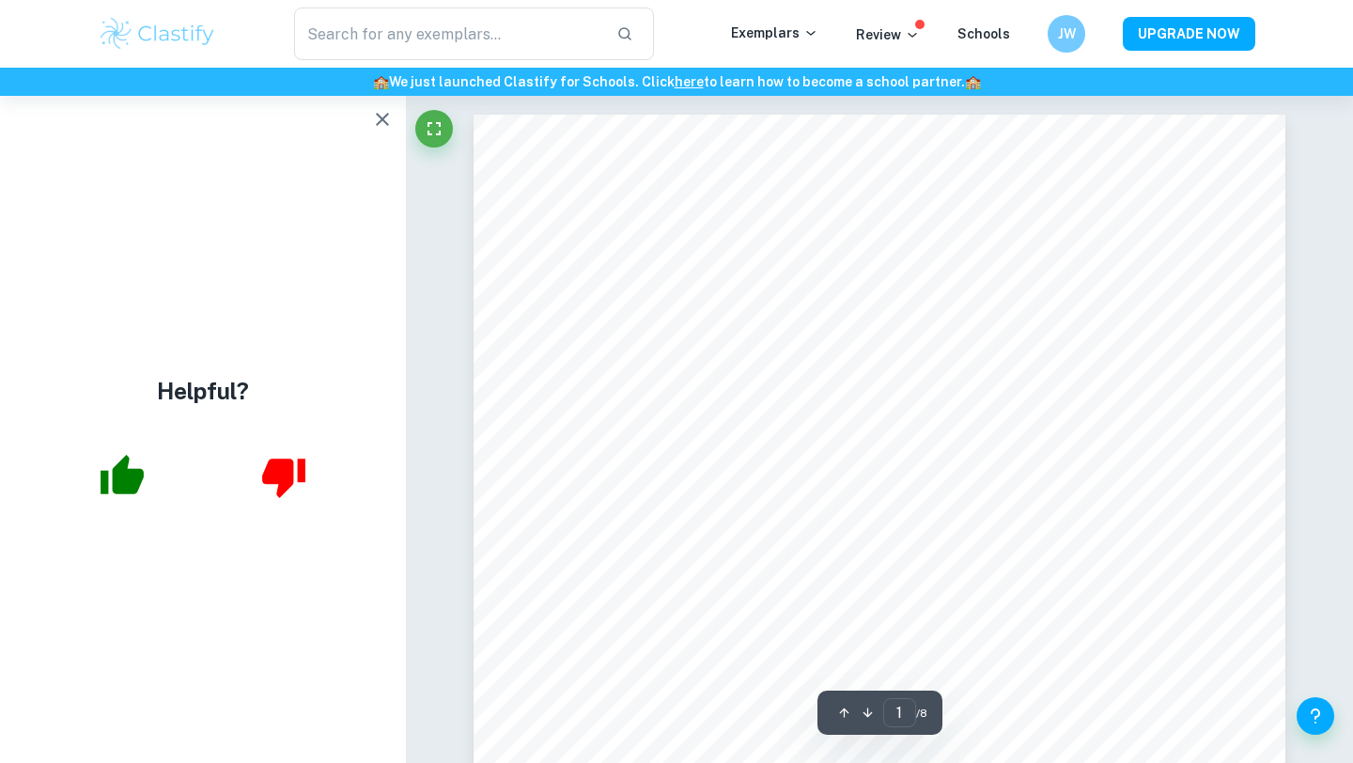
click at [383, 118] on icon "button" at bounding box center [382, 119] width 13 height 13
click at [383, 125] on icon "button" at bounding box center [382, 119] width 23 height 23
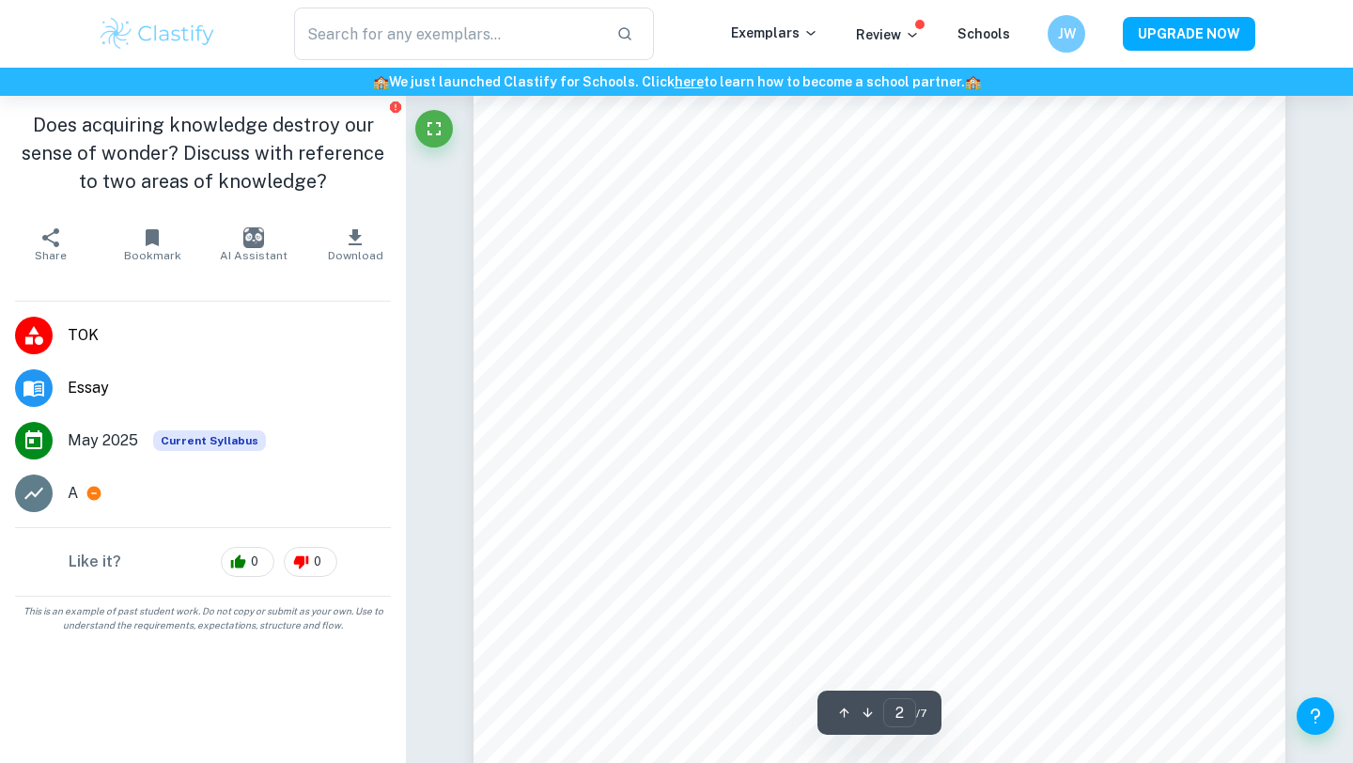
type input "1"
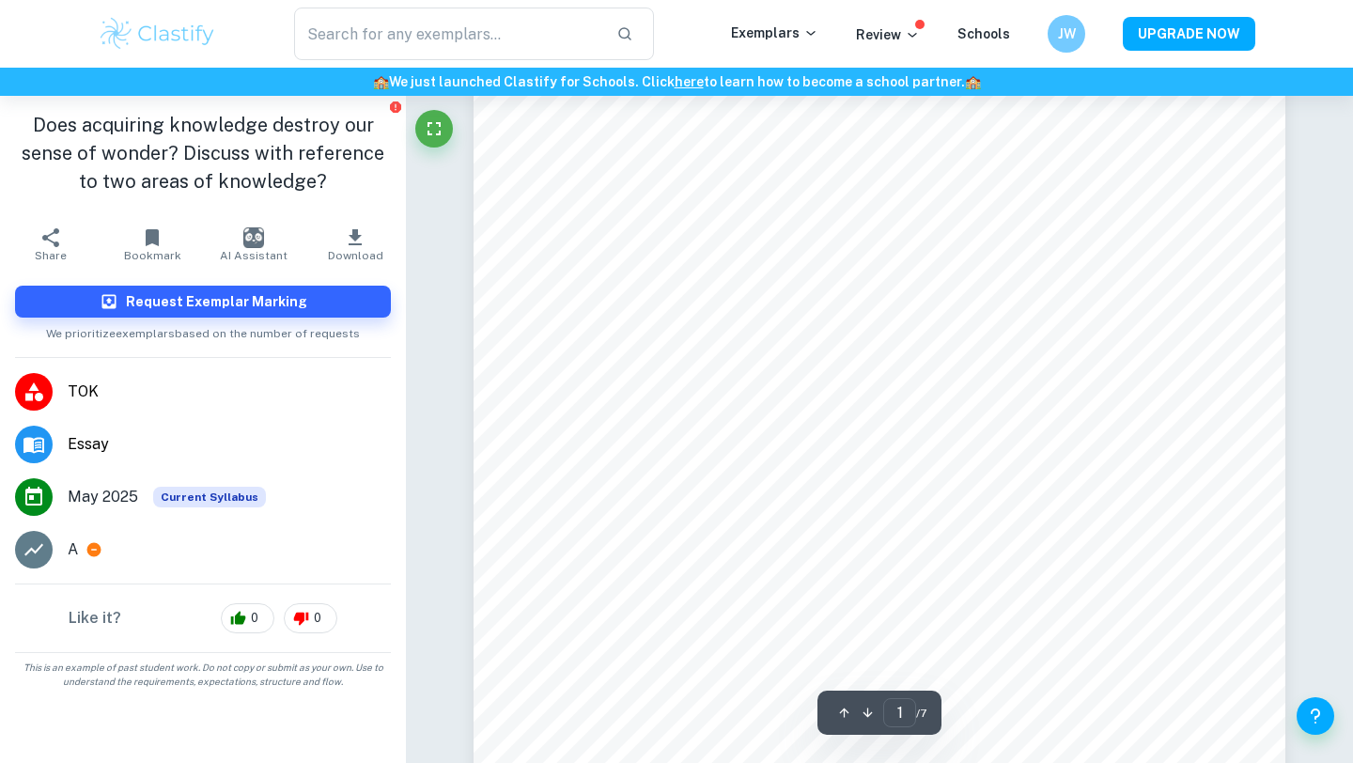
scroll to position [0, 0]
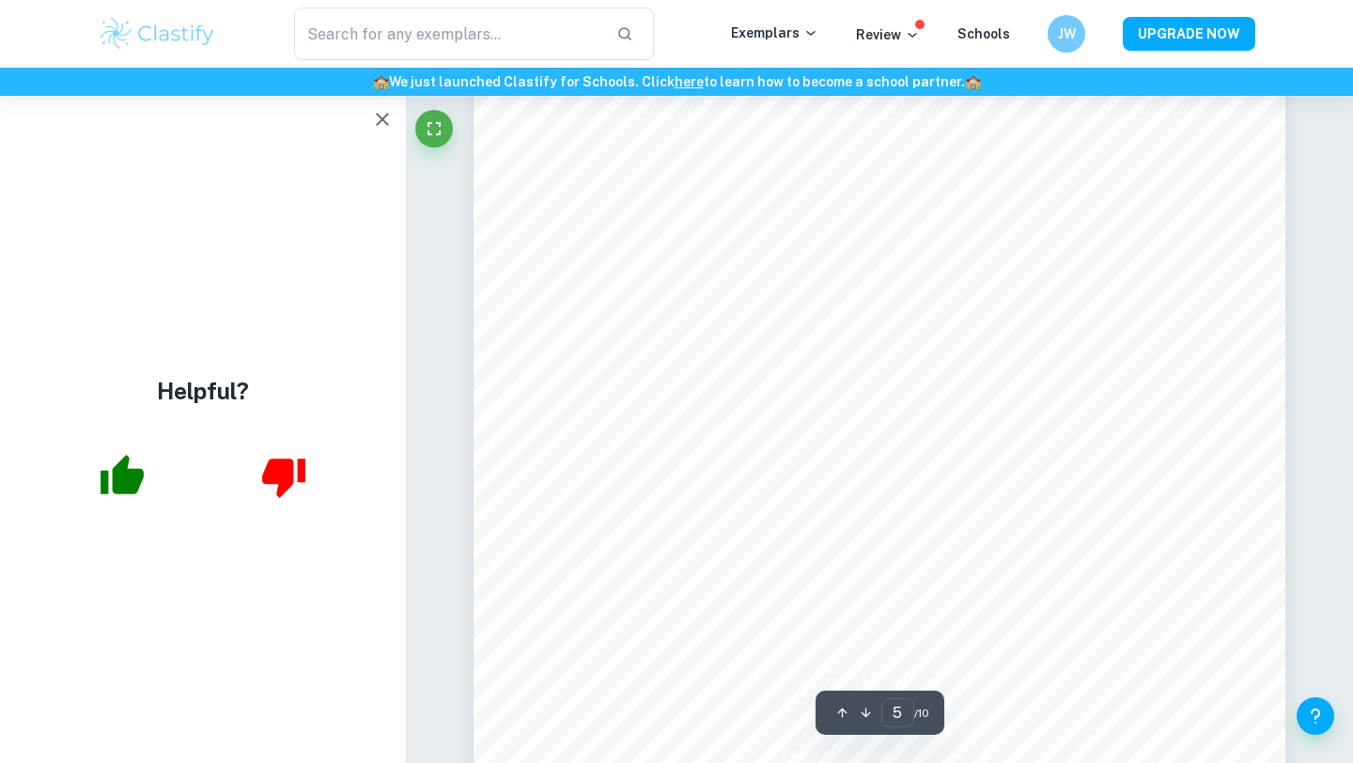
scroll to position [4825, 0]
click at [387, 133] on button "button" at bounding box center [383, 120] width 38 height 38
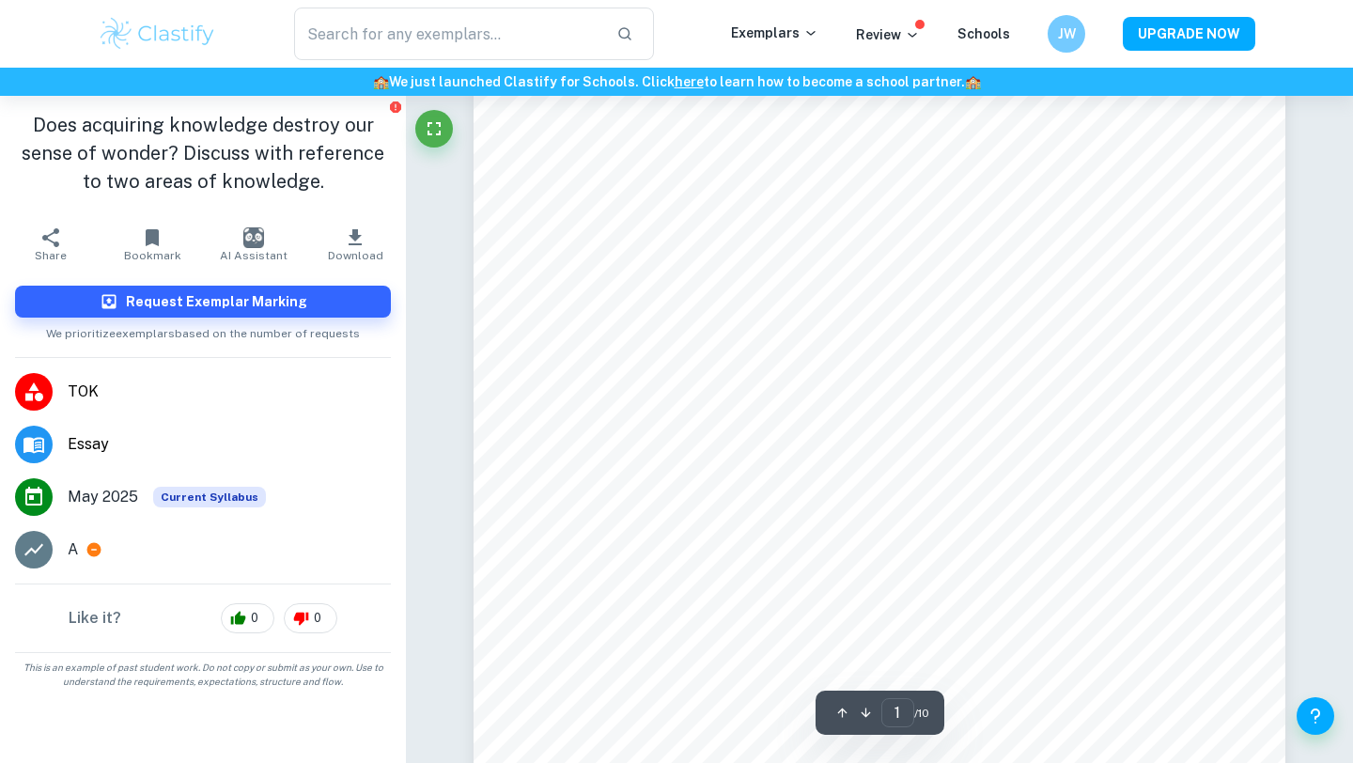
scroll to position [0, 0]
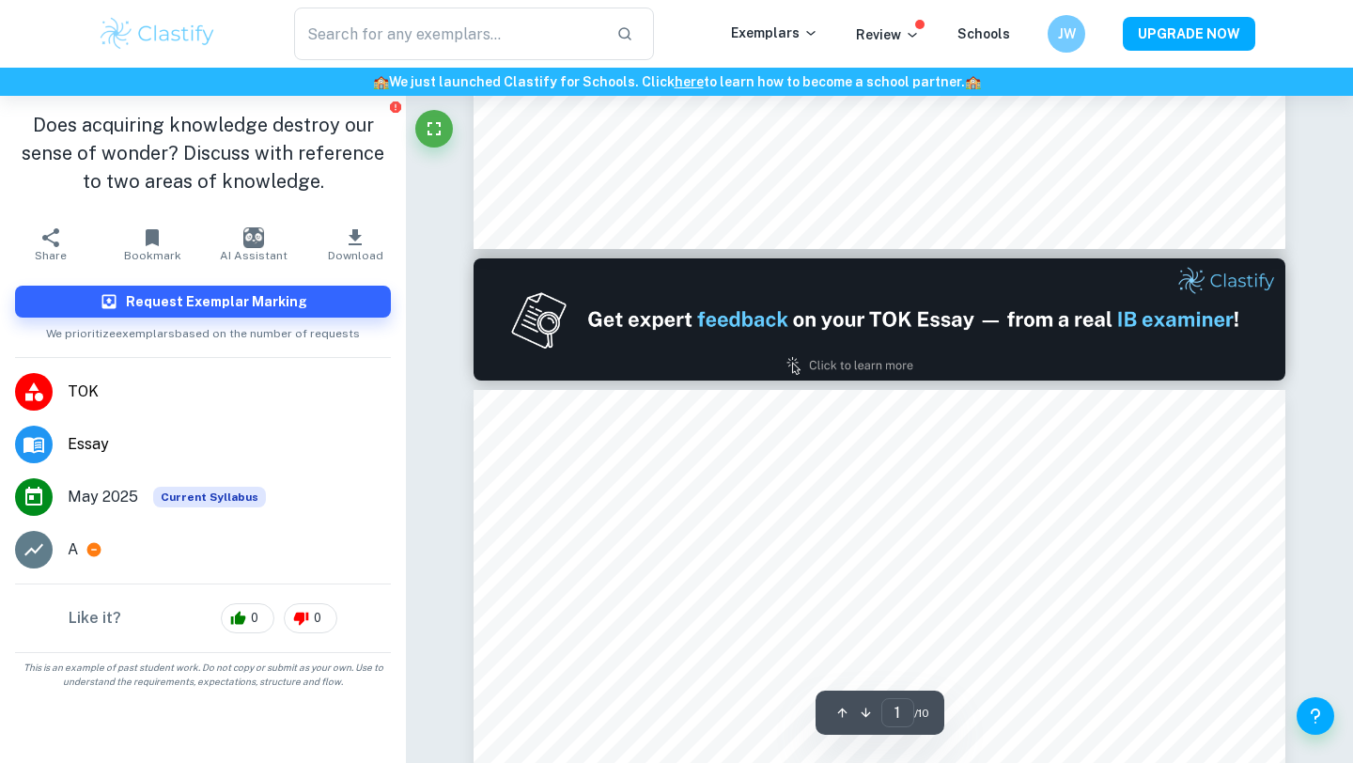
type input "2"
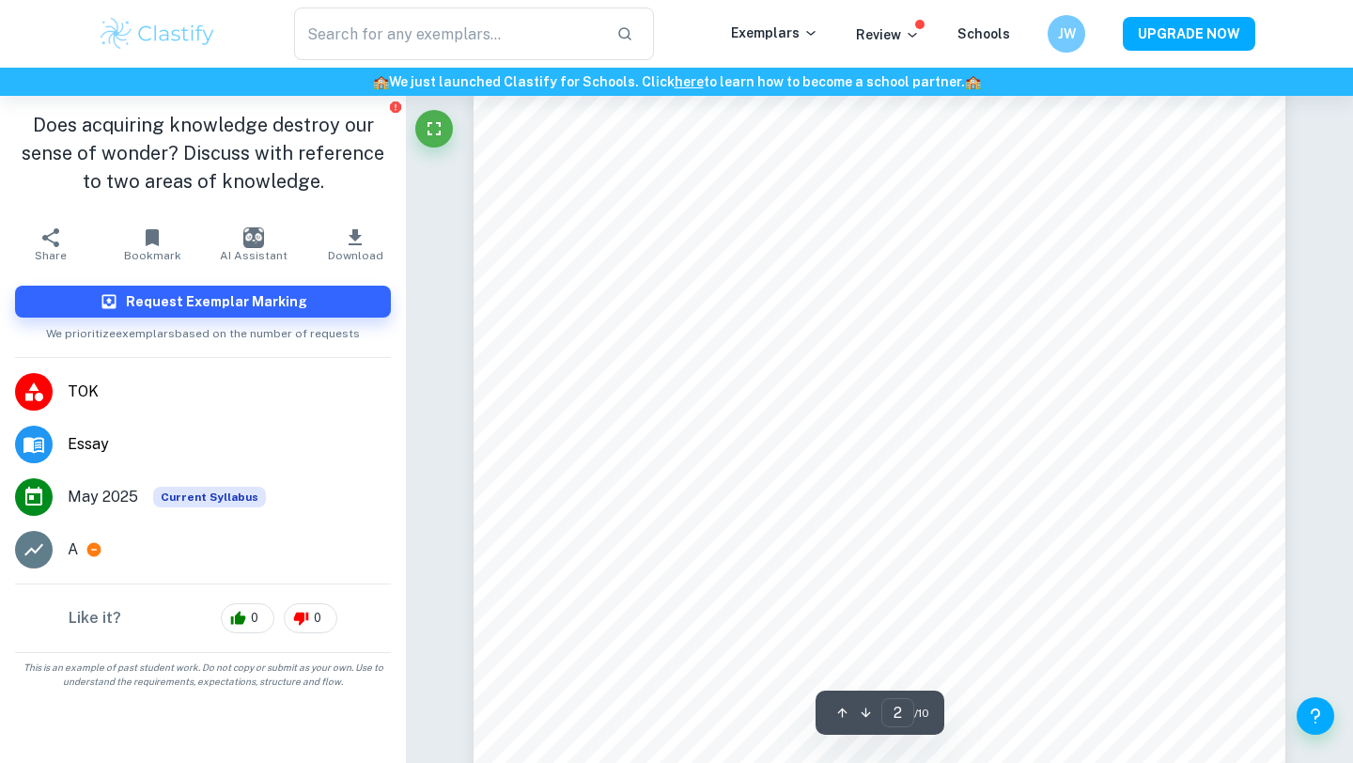
scroll to position [1317, 0]
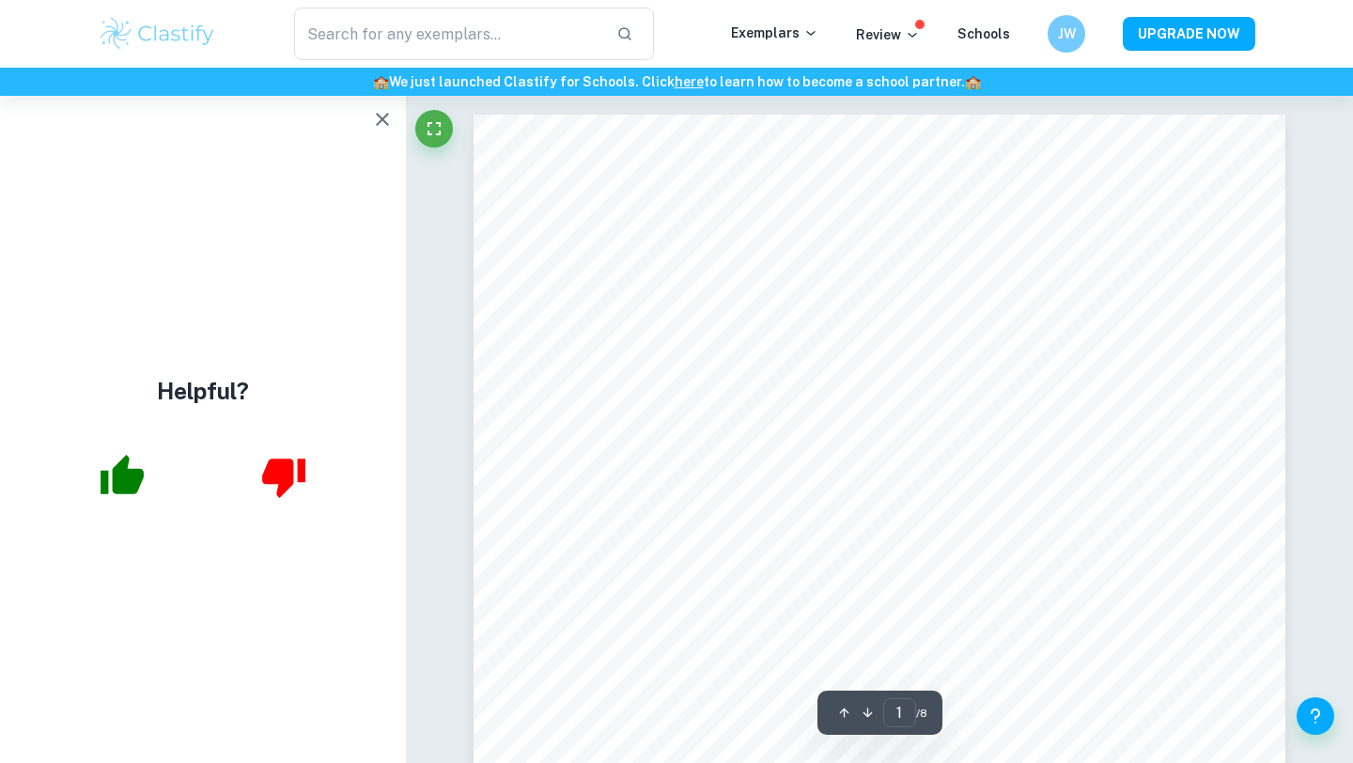
click at [383, 121] on icon "button" at bounding box center [382, 119] width 13 height 13
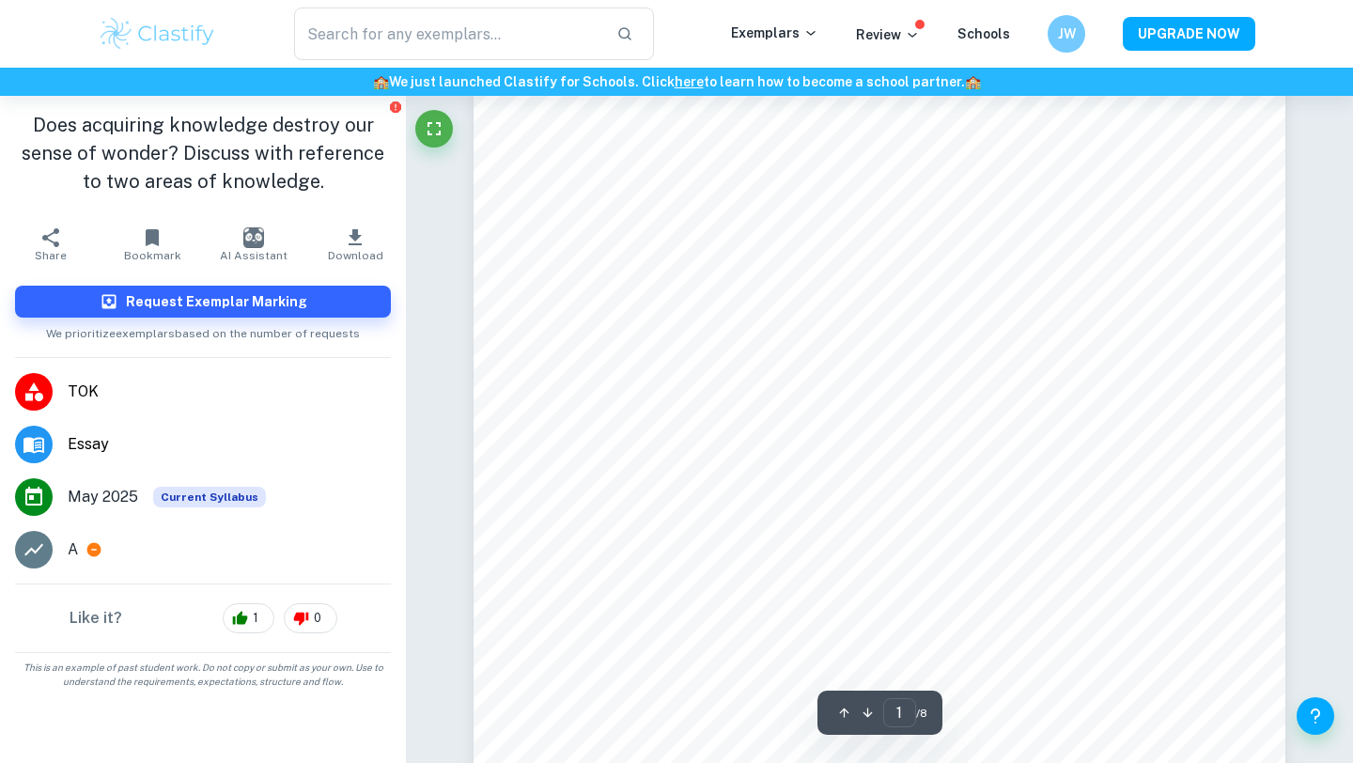
scroll to position [358, 0]
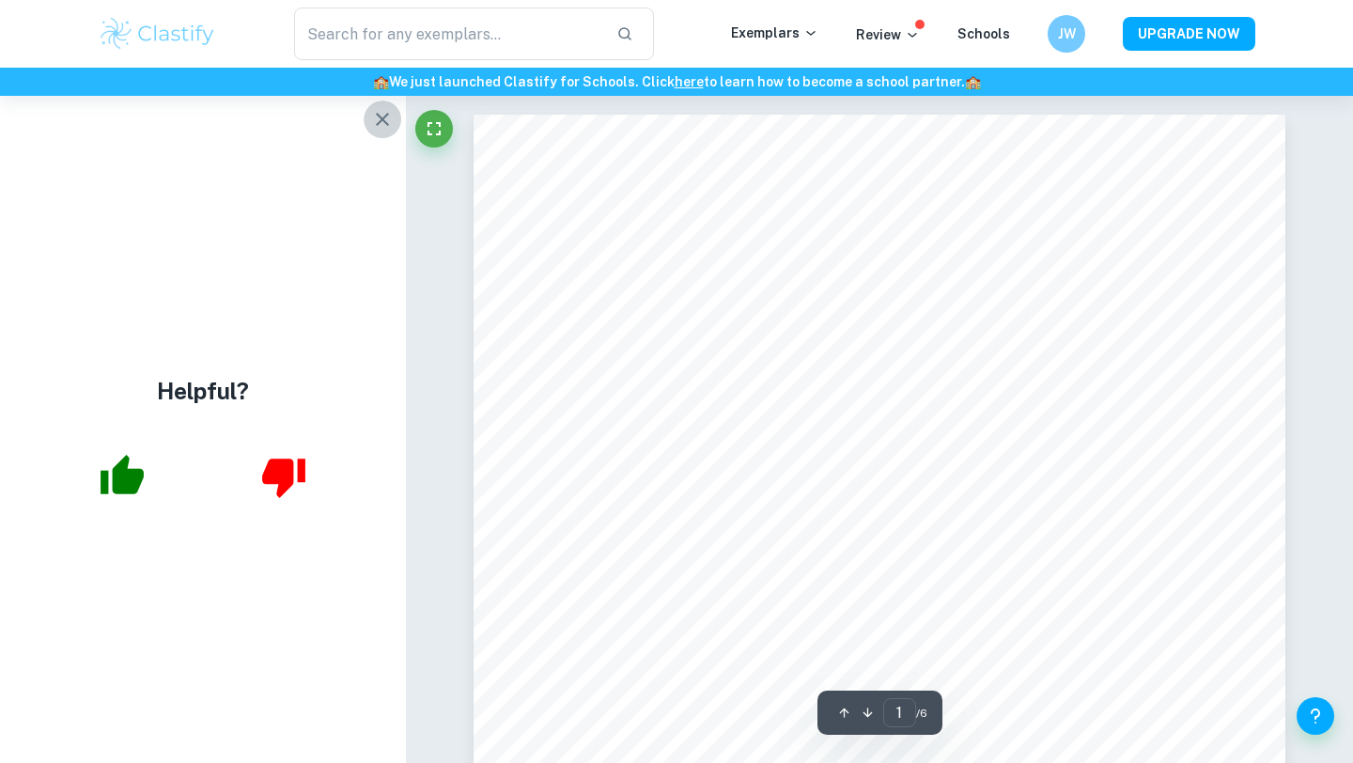
click at [390, 118] on icon "button" at bounding box center [382, 119] width 23 height 23
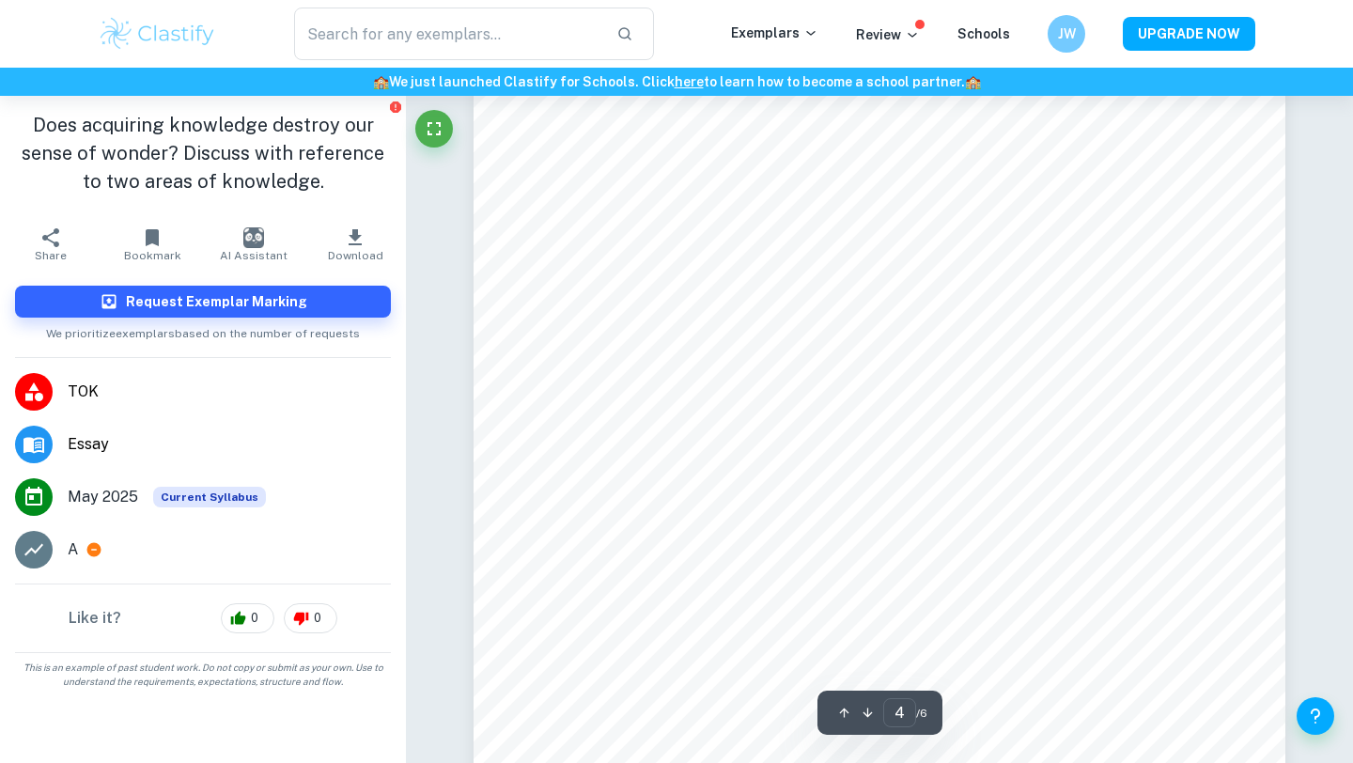
scroll to position [3867, 0]
type input "1"
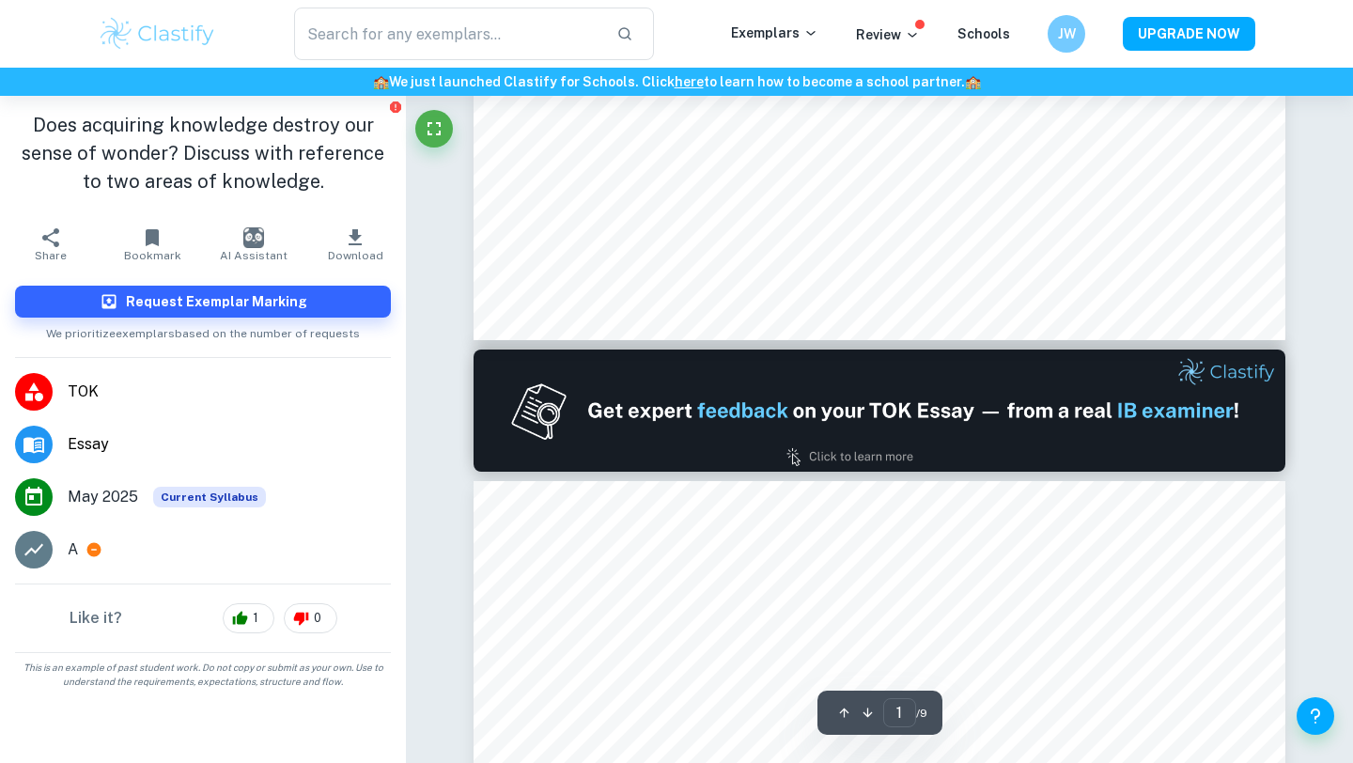
type input "2"
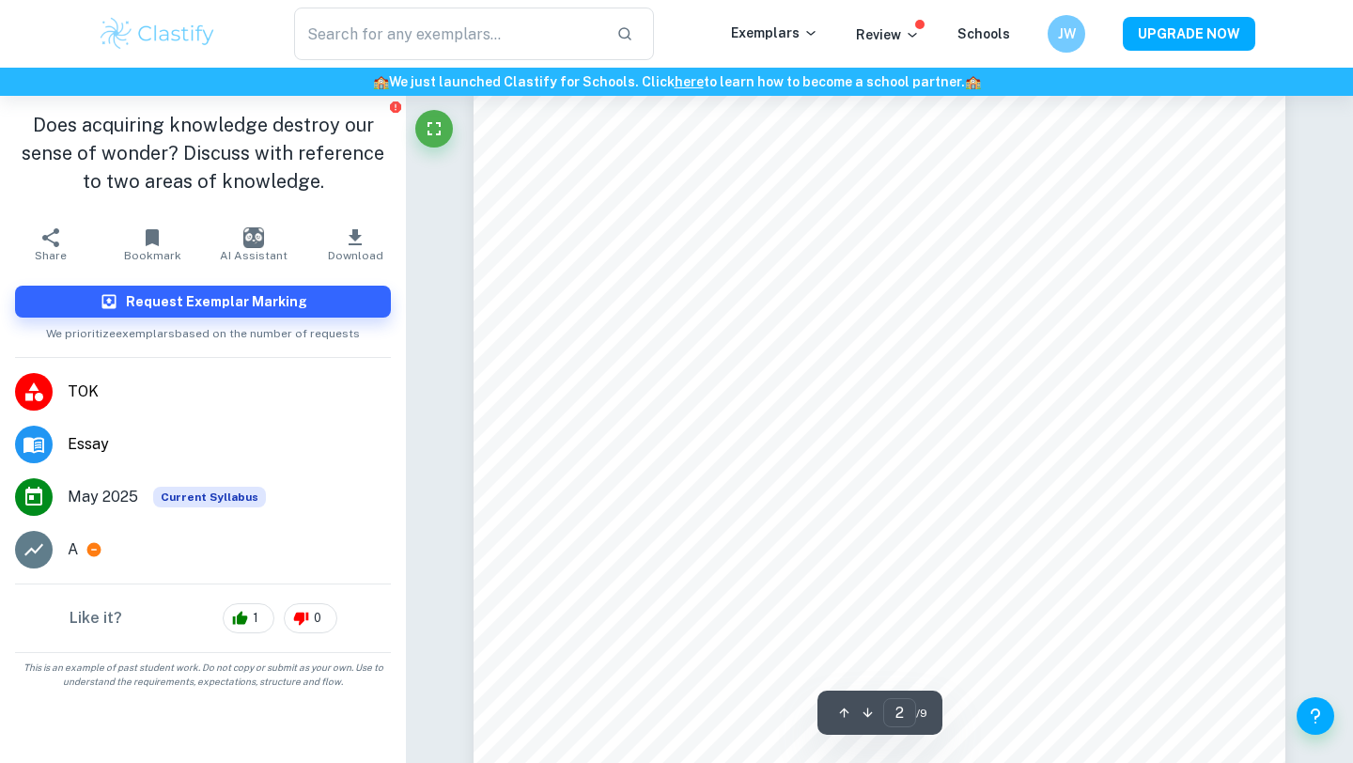
scroll to position [1225, 0]
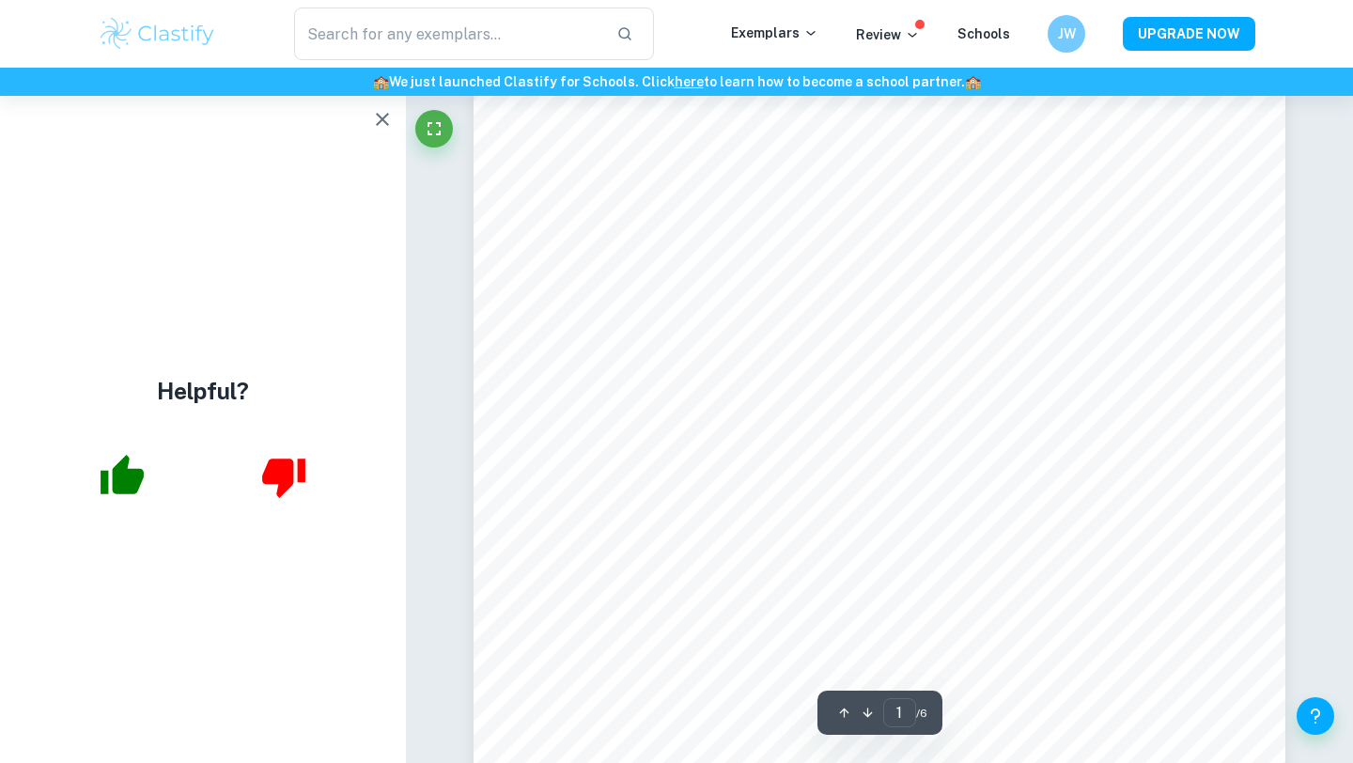
scroll to position [531, 0]
click at [374, 112] on icon "button" at bounding box center [382, 119] width 23 height 23
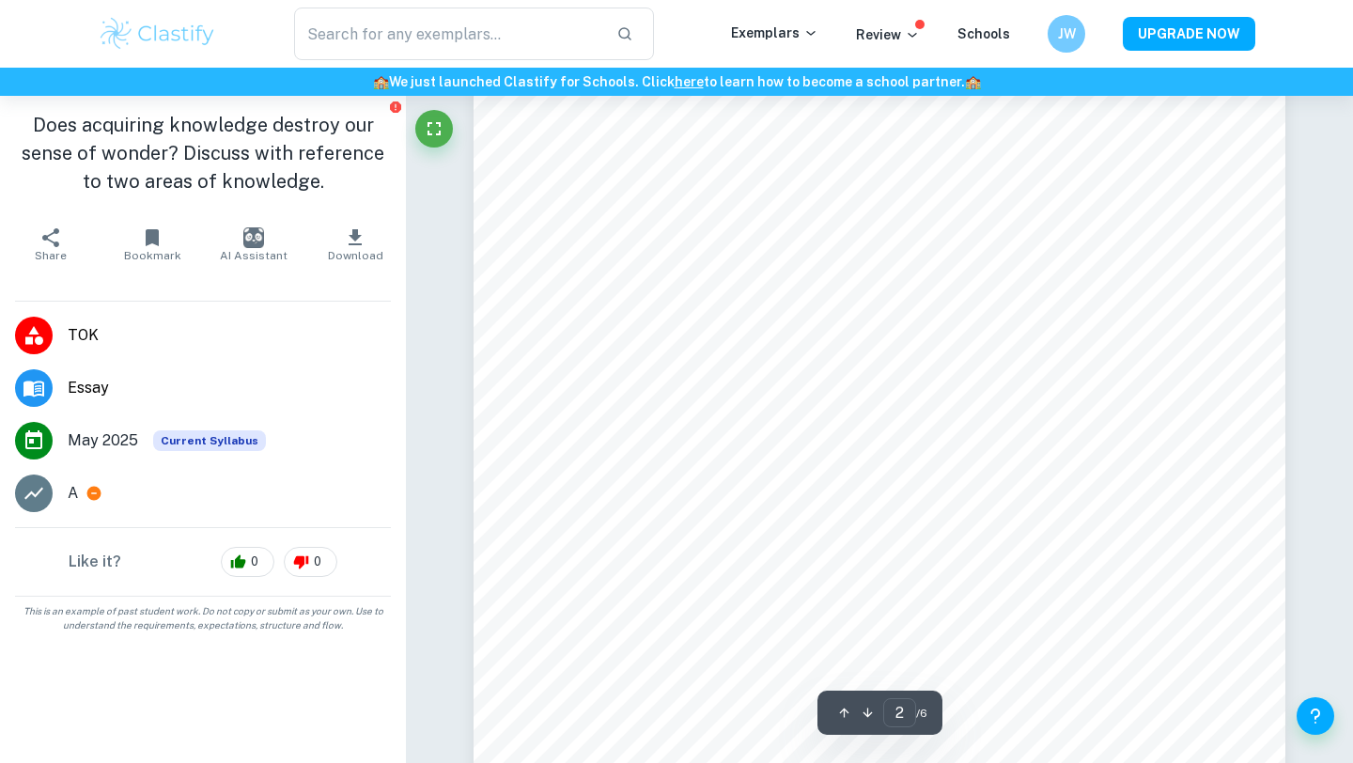
scroll to position [1606, 0]
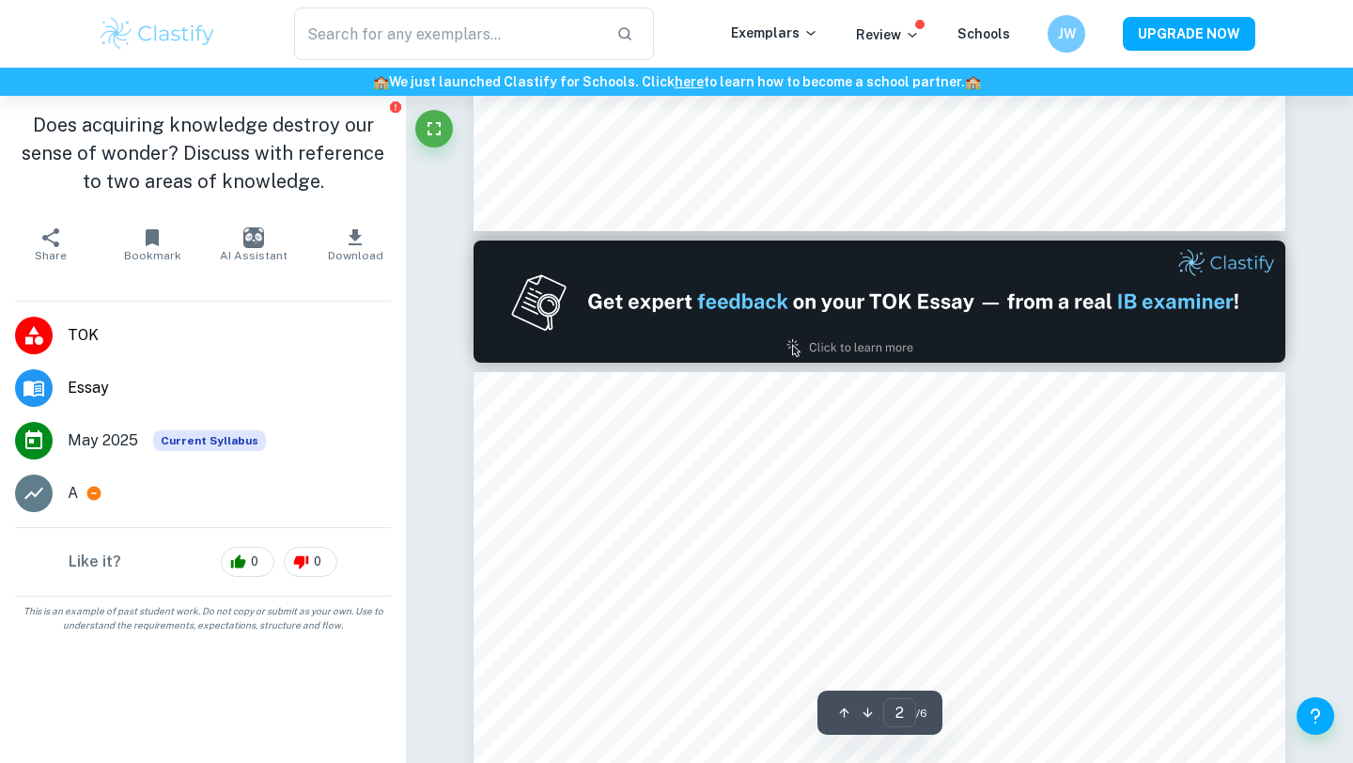
type input "1"
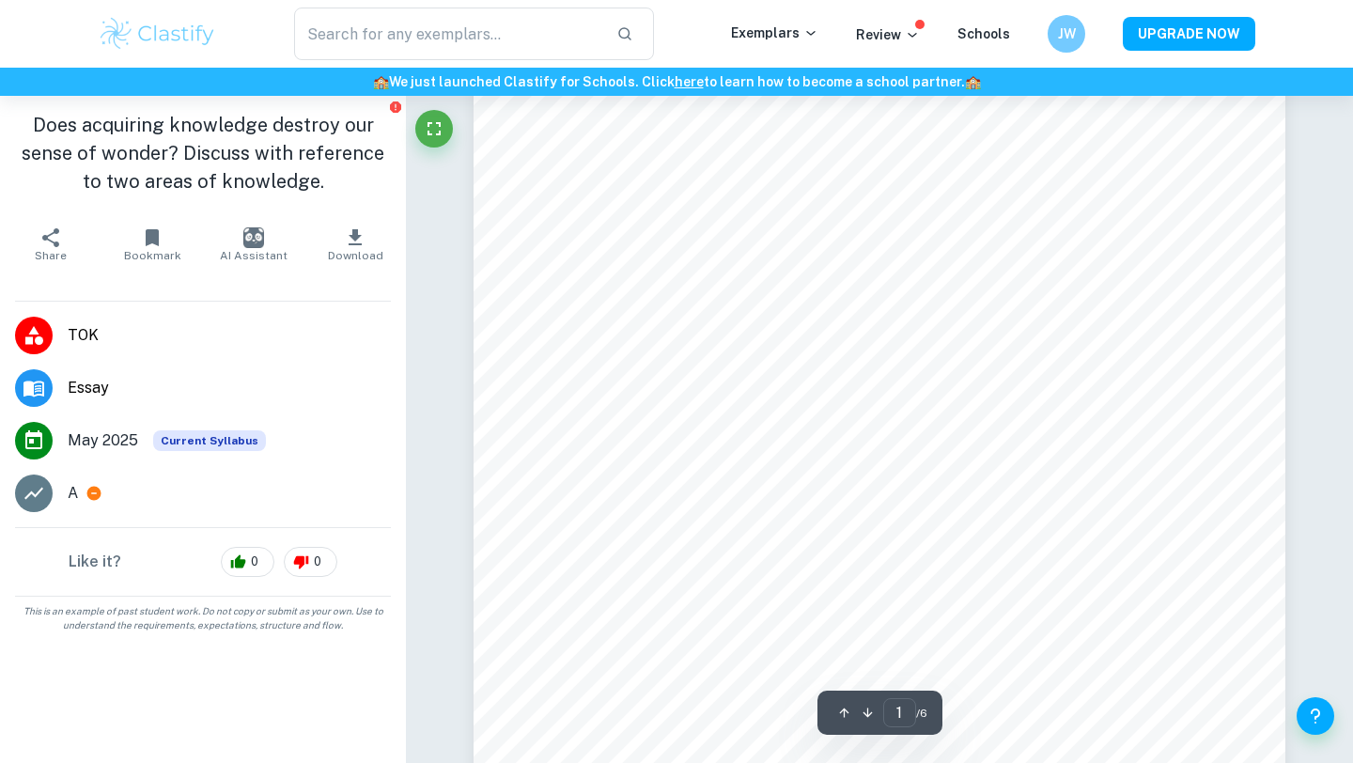
scroll to position [134, 0]
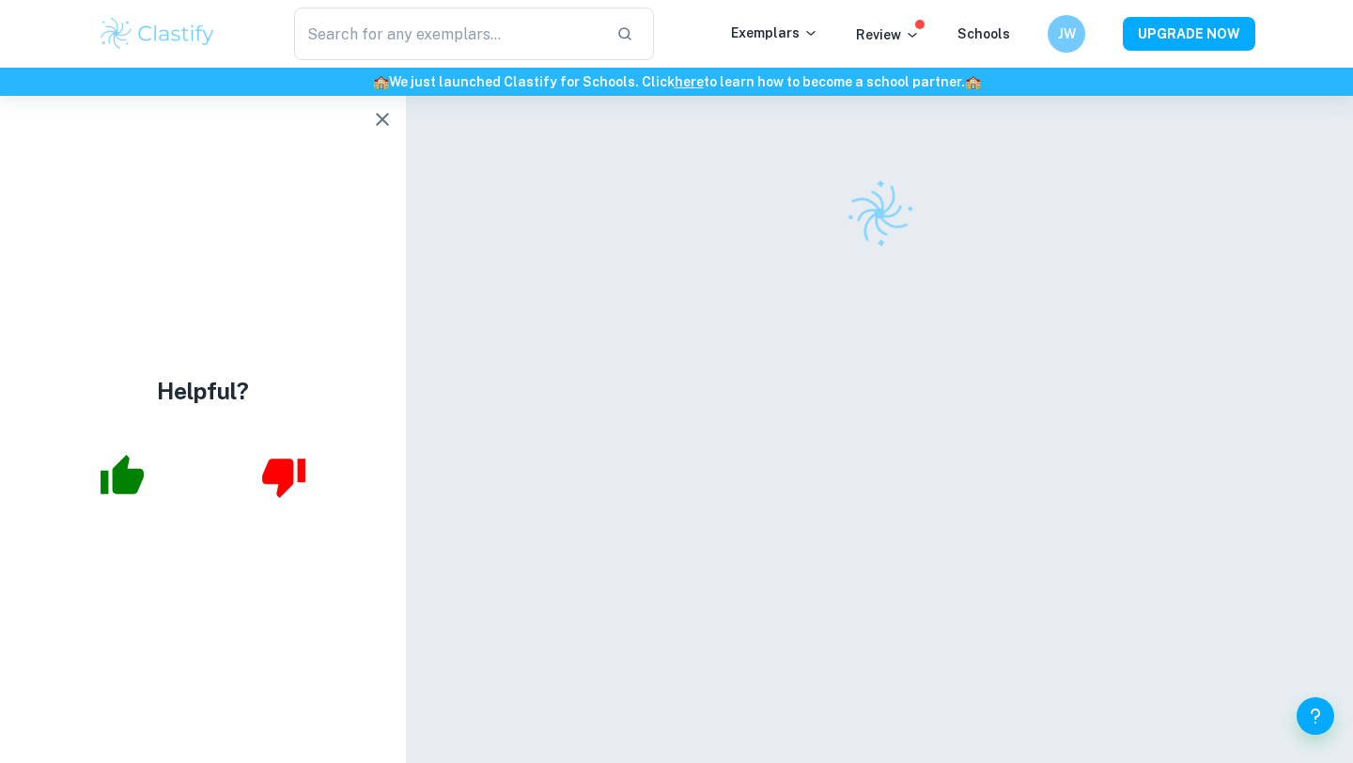
click at [377, 112] on icon "button" at bounding box center [382, 119] width 23 height 23
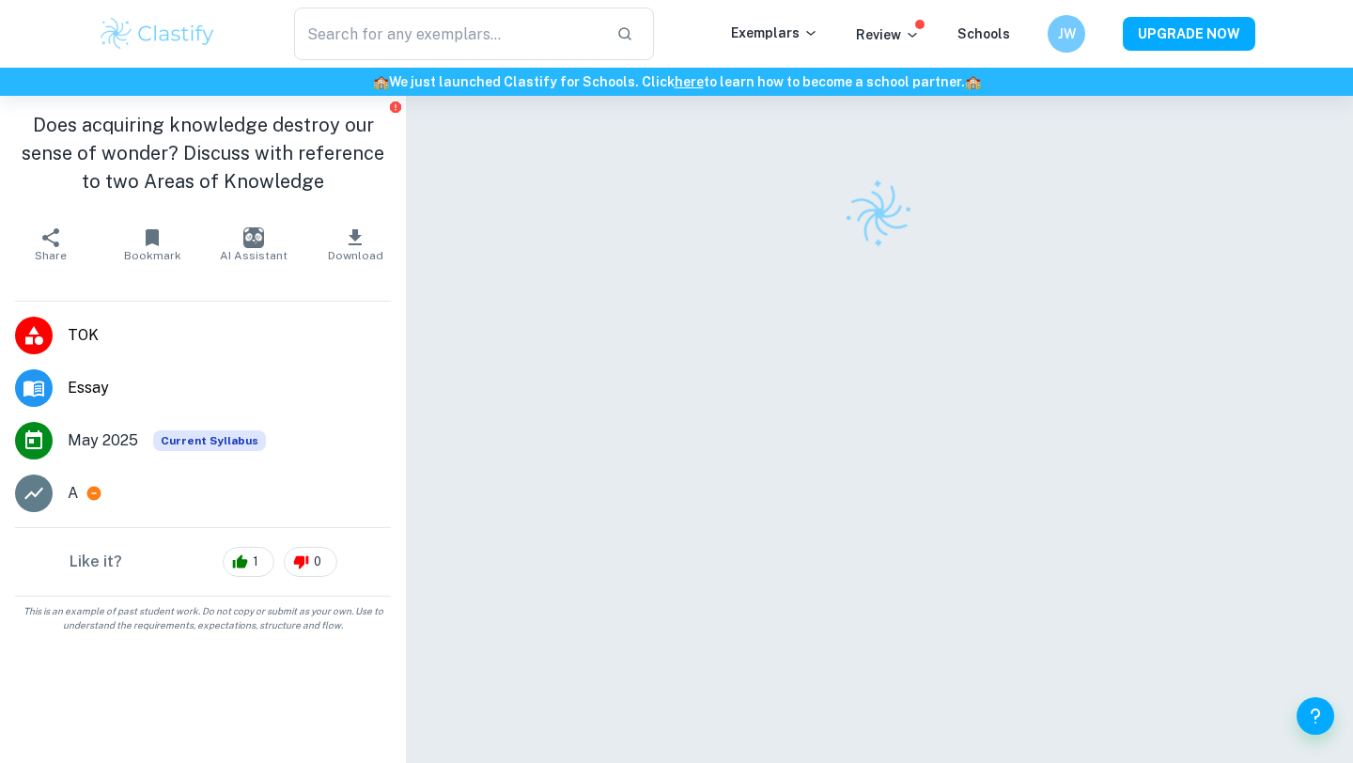
click at [508, 336] on div at bounding box center [880, 454] width 812 height 717
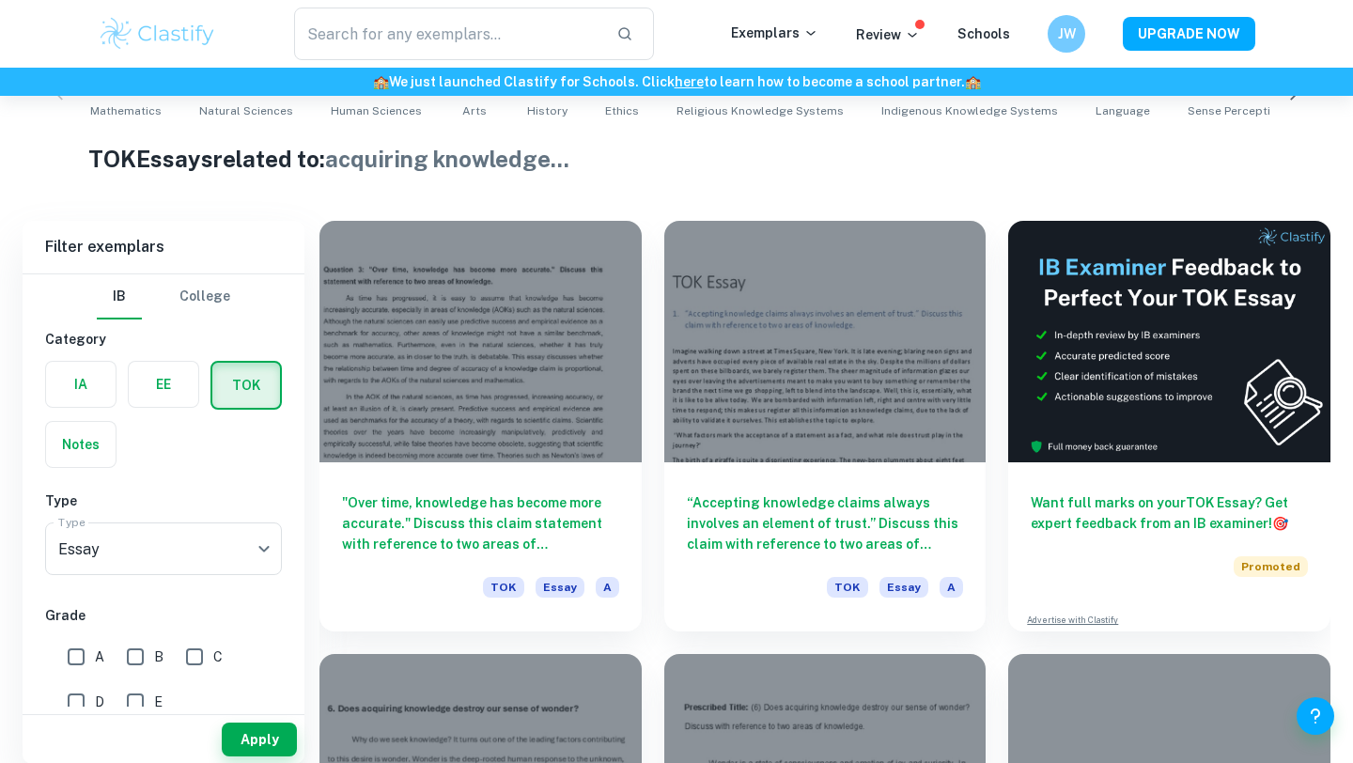
scroll to position [423, 0]
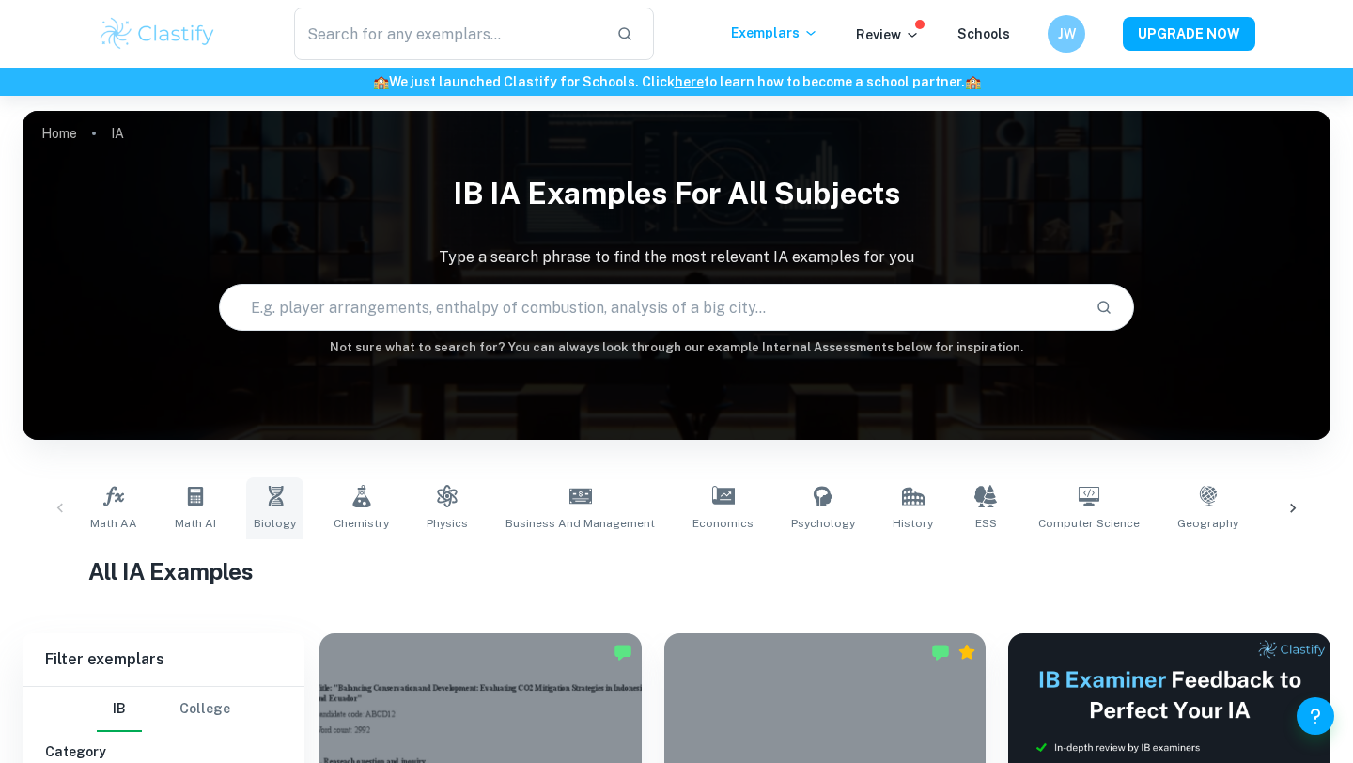
scroll to position [318, 0]
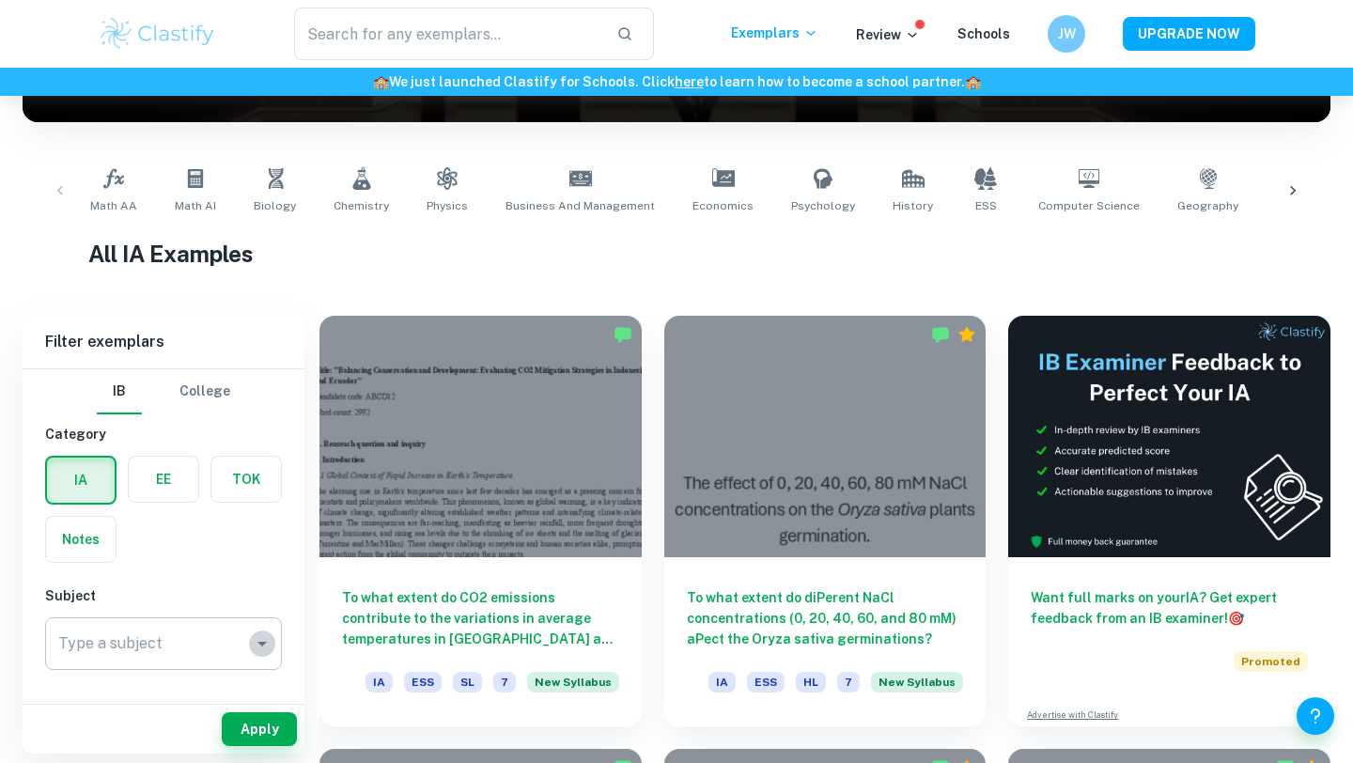
click at [256, 643] on icon "Open" at bounding box center [262, 643] width 23 height 23
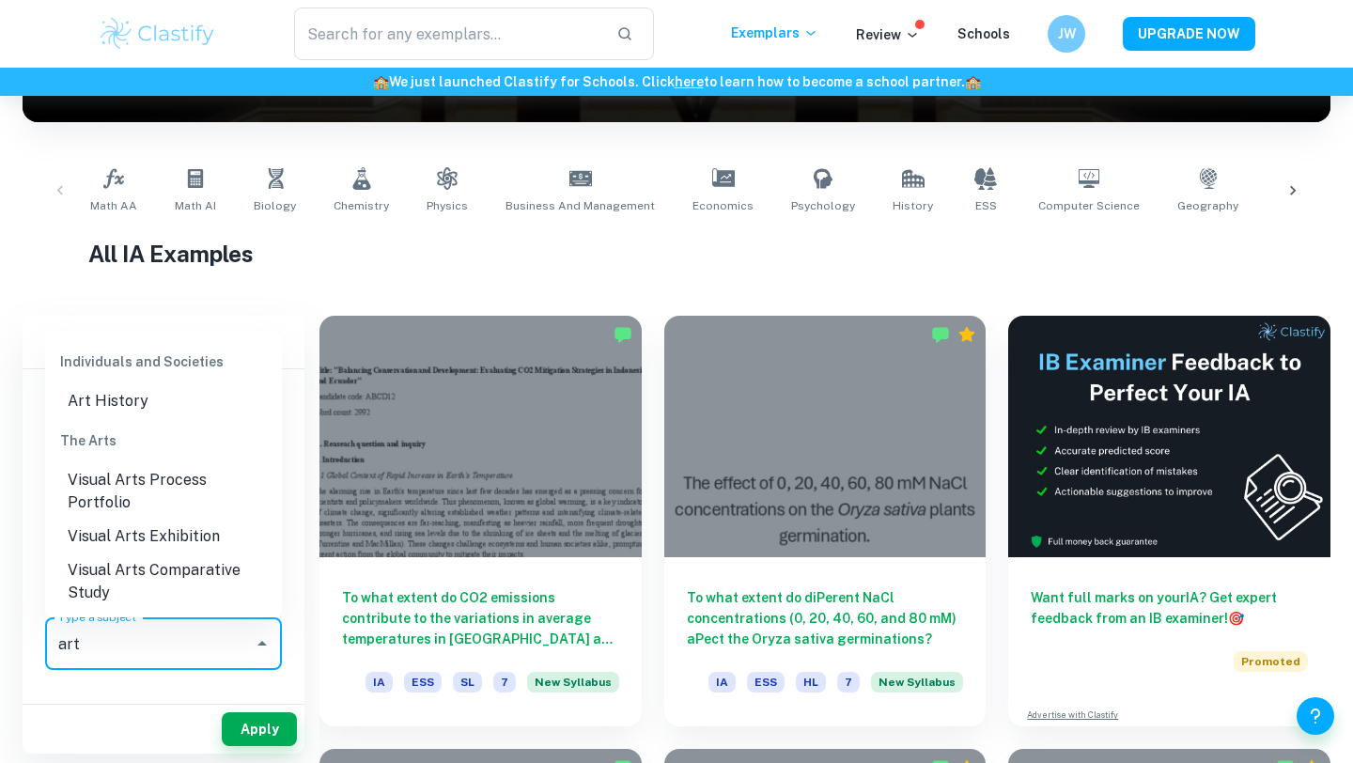
click at [205, 588] on li "Visual Arts Comparative Study" at bounding box center [163, 582] width 237 height 56
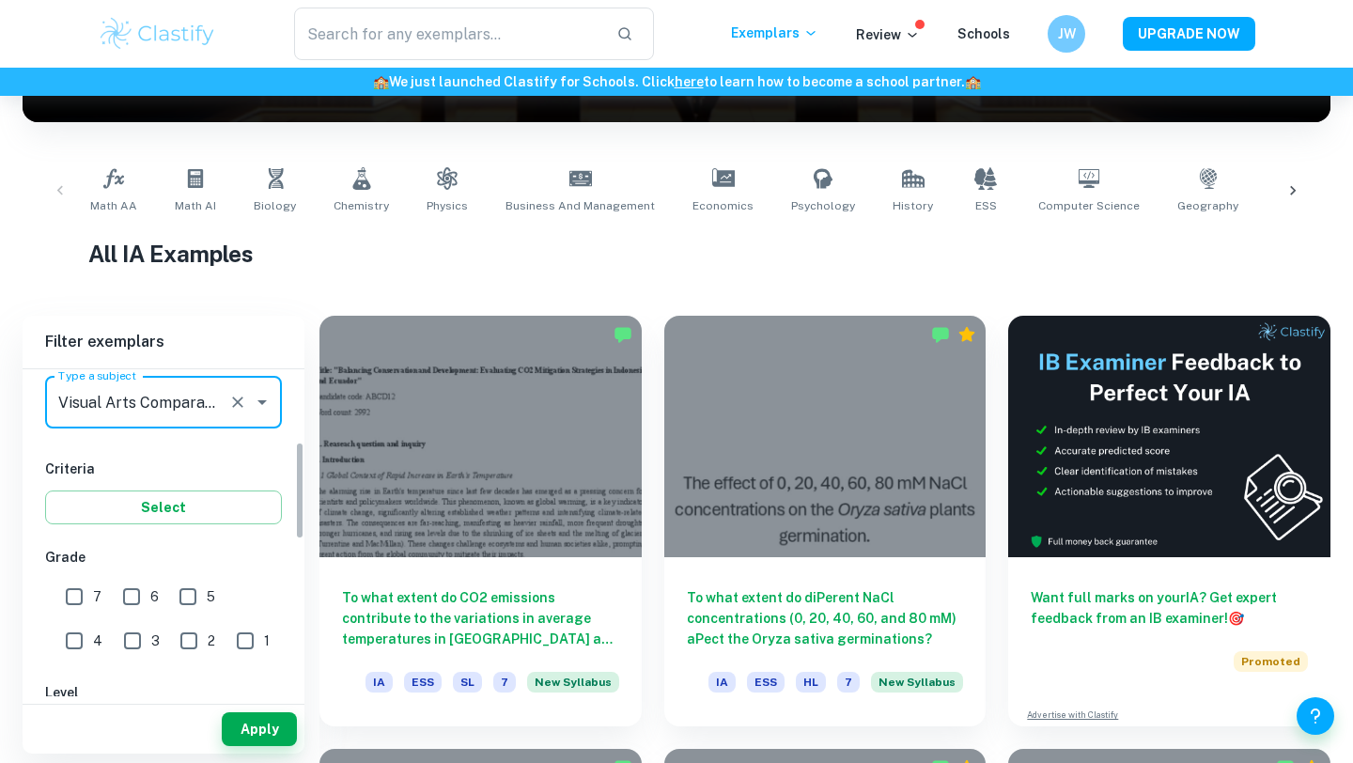
scroll to position [281, 0]
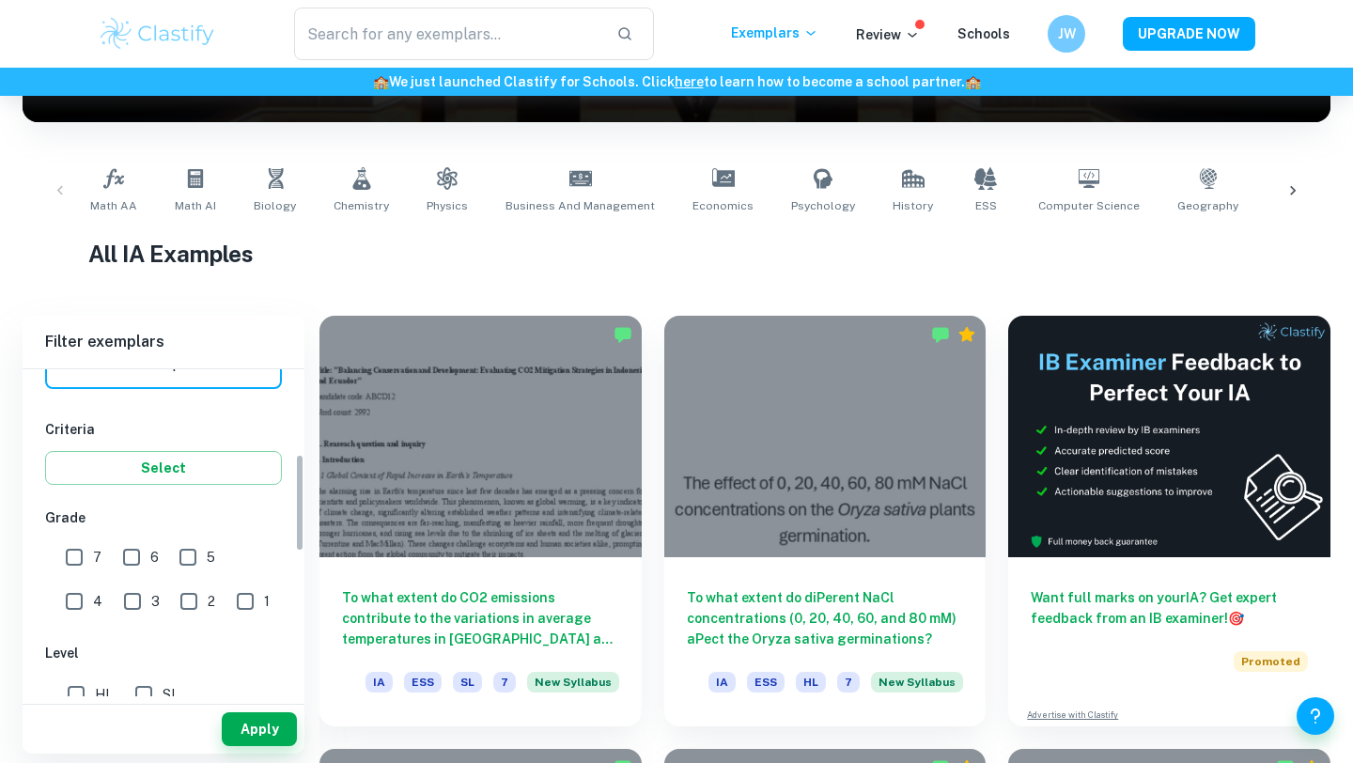
type input "Visual Arts Comparative Study"
click at [62, 553] on input "7" at bounding box center [74, 557] width 38 height 38
checkbox input "true"
click at [260, 733] on button "Apply" at bounding box center [259, 729] width 75 height 34
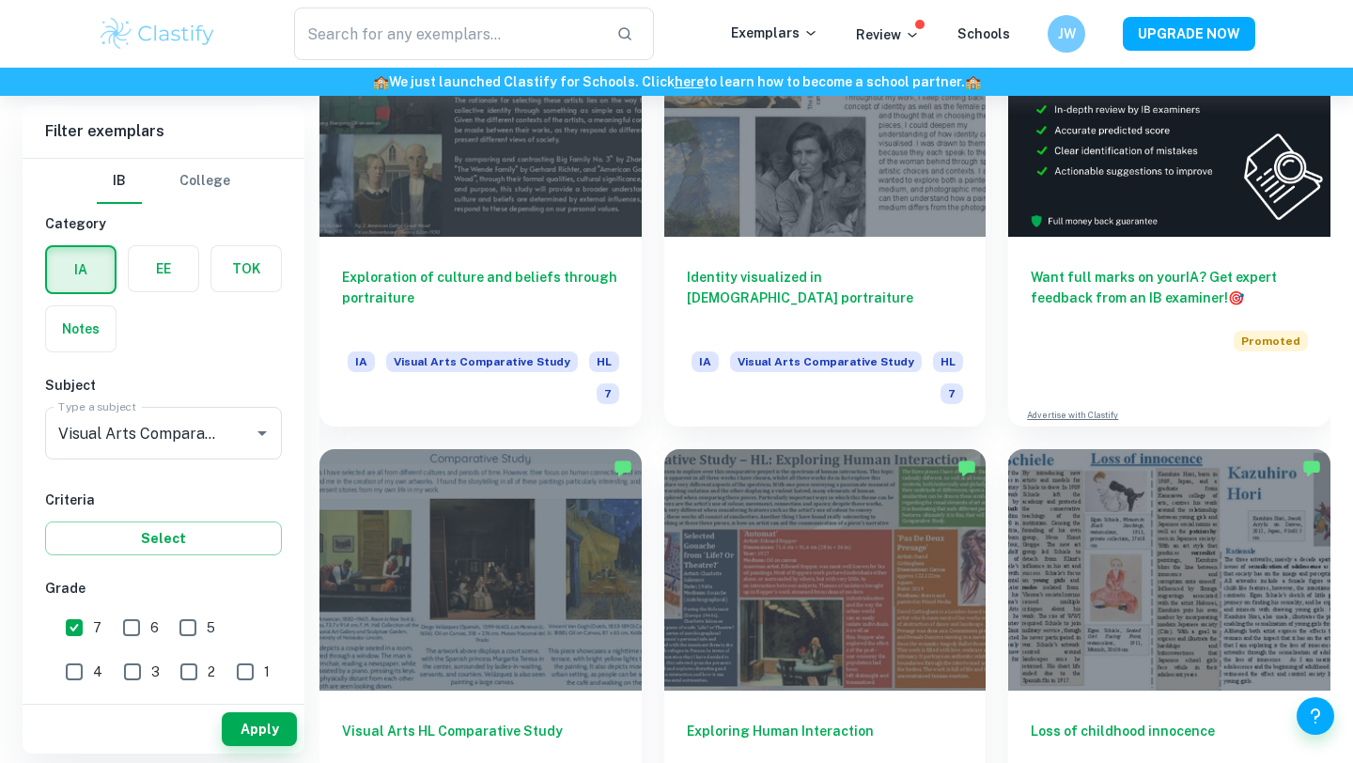
scroll to position [542, 0]
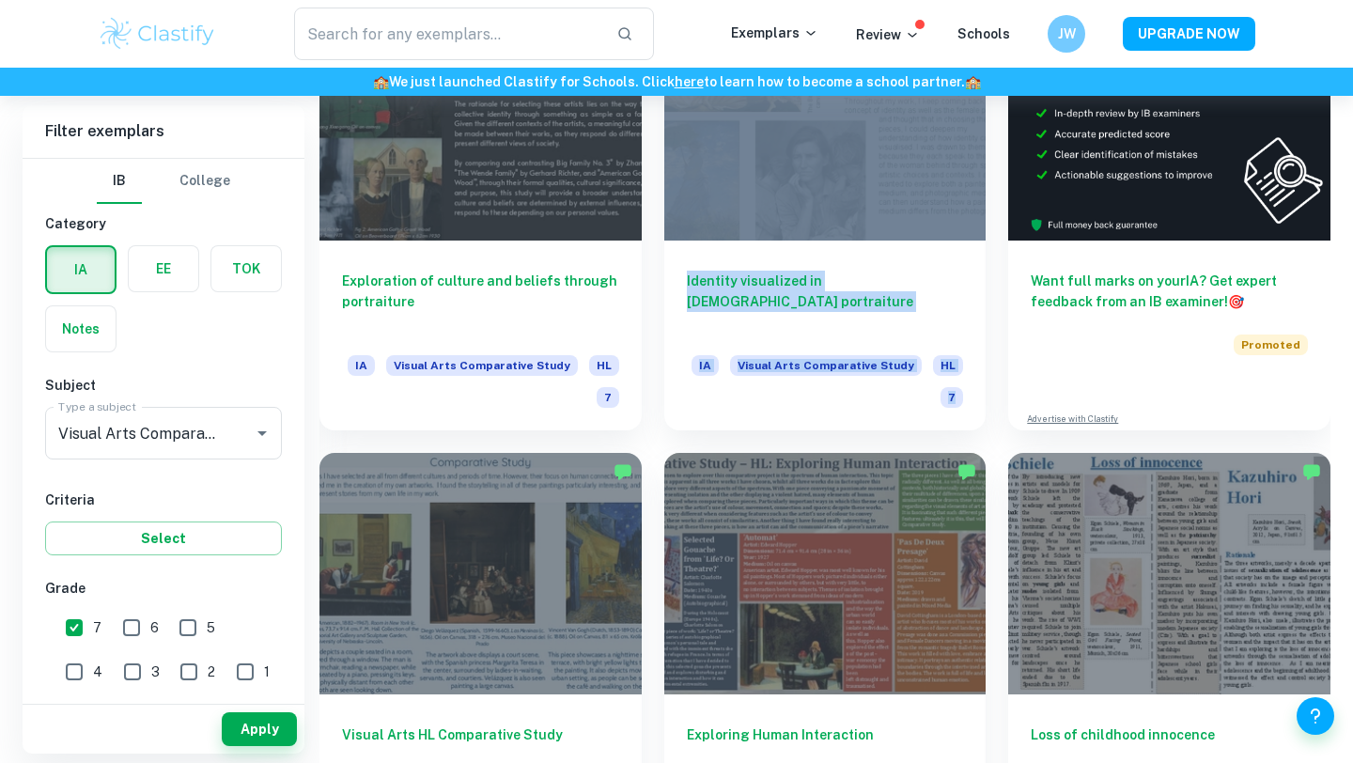
click at [649, 310] on div "Identity visualized in [DEMOGRAPHIC_DATA] portraiture IA Visual Arts Comparativ…" at bounding box center [814, 204] width 345 height 454
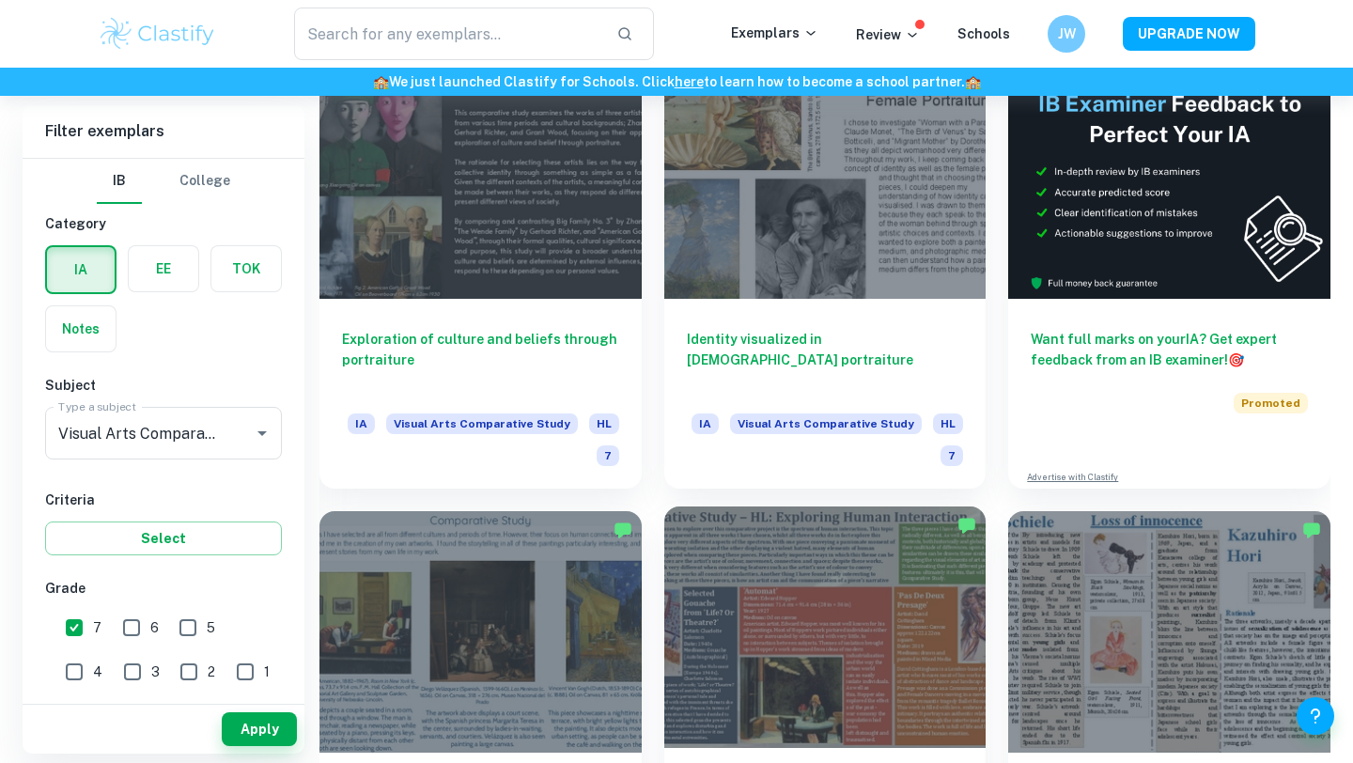
scroll to position [483, 0]
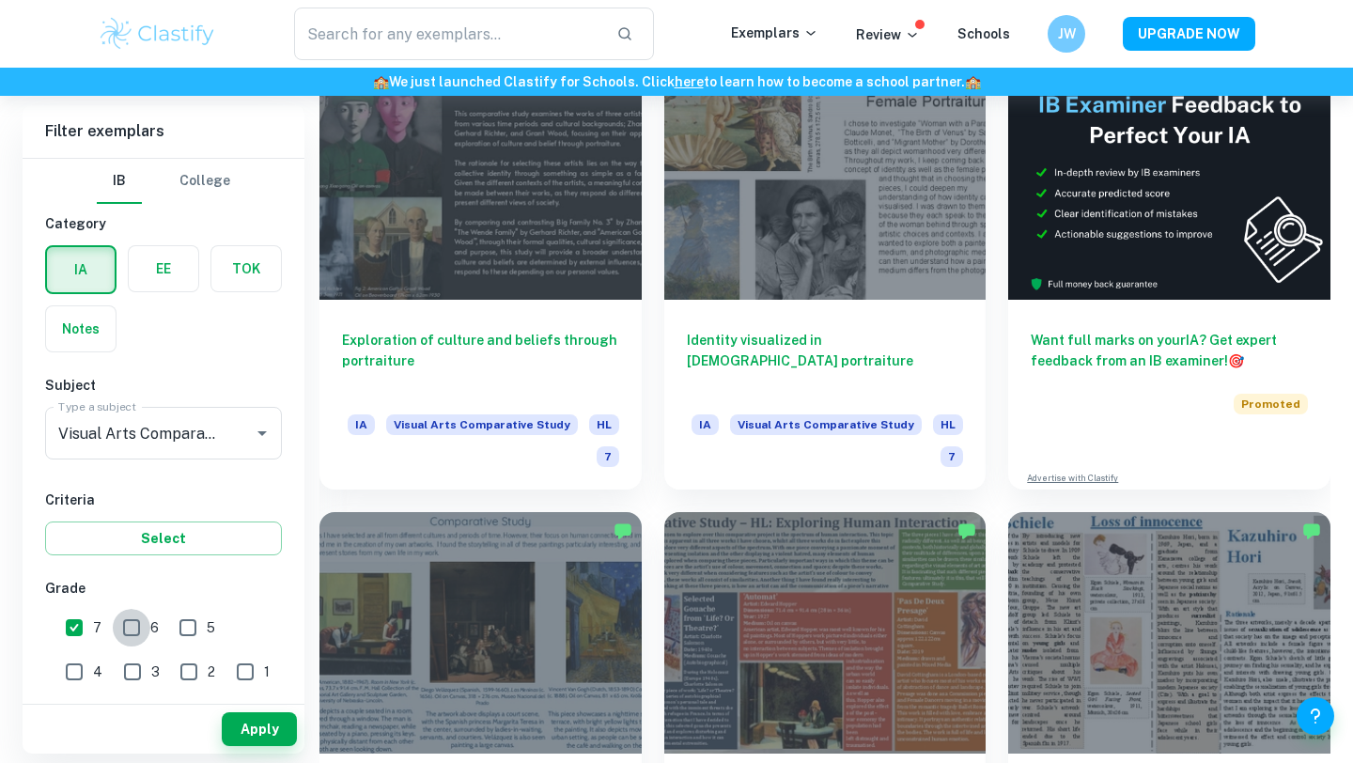
click at [125, 638] on input "6" at bounding box center [132, 628] width 38 height 38
checkbox input "true"
click at [268, 731] on button "Apply" at bounding box center [259, 729] width 75 height 34
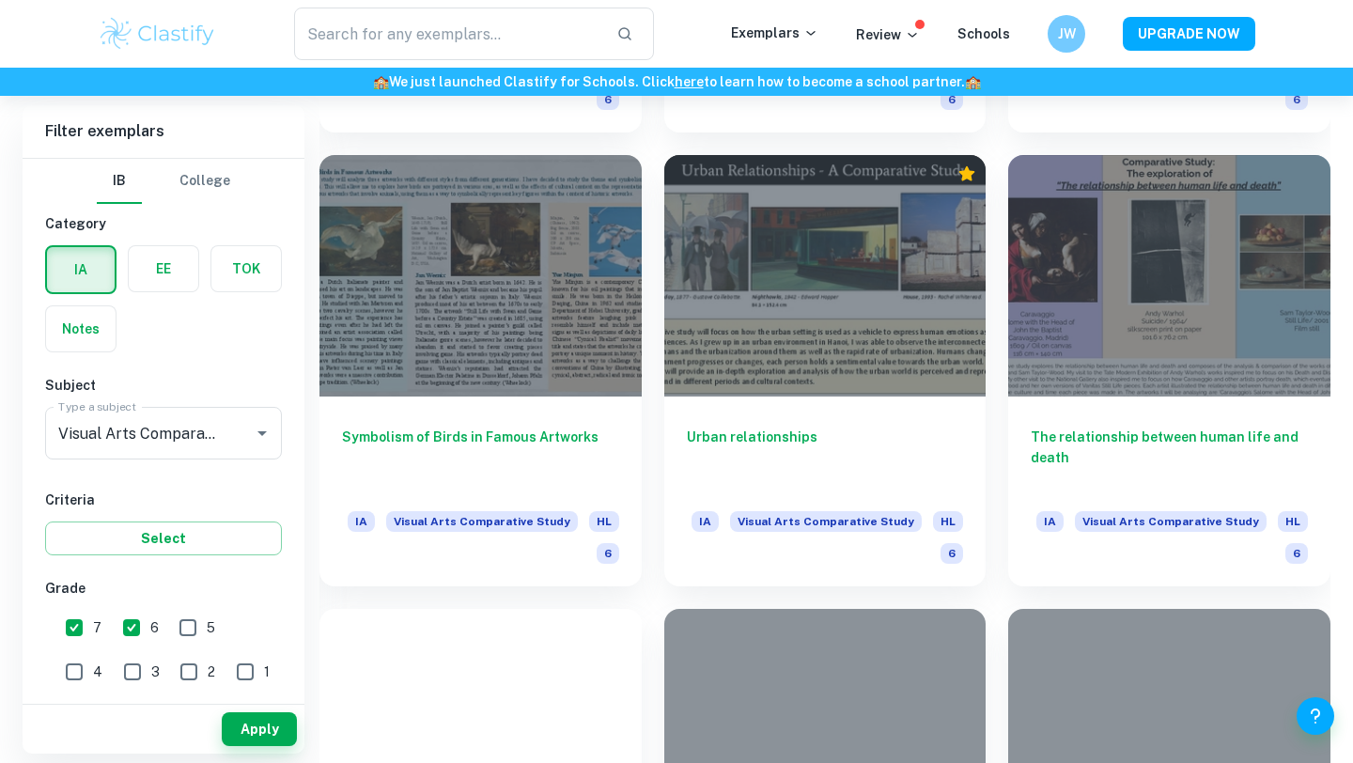
scroll to position [2665, 0]
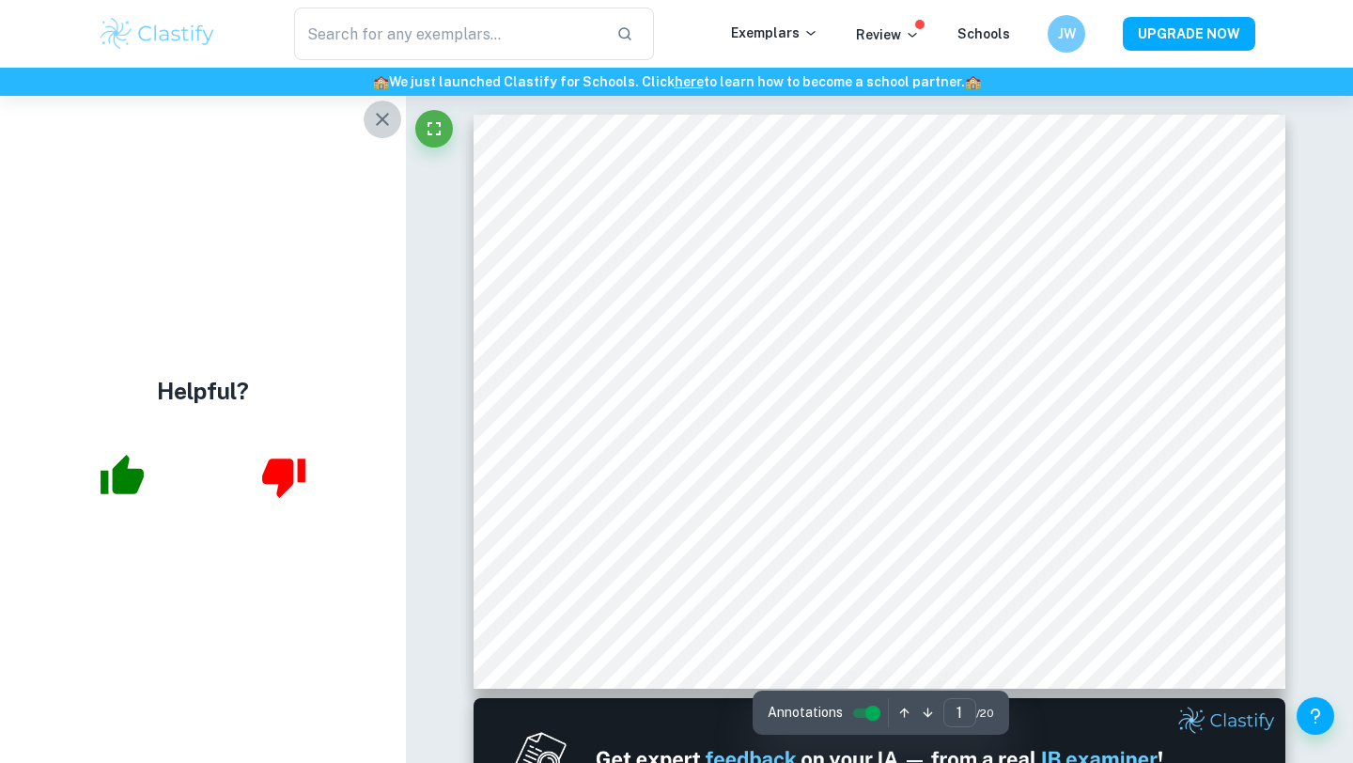
click at [377, 121] on icon "button" at bounding box center [382, 119] width 23 height 23
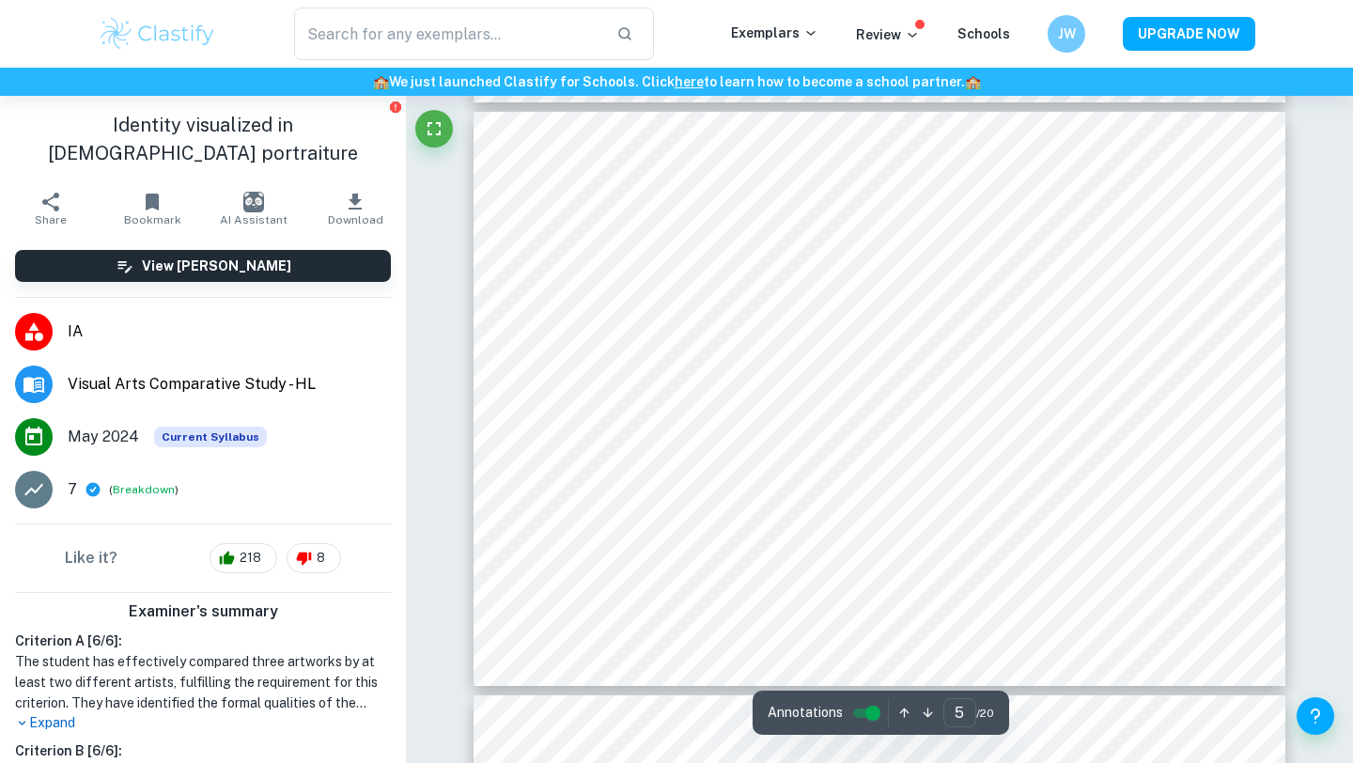
scroll to position [2601, 0]
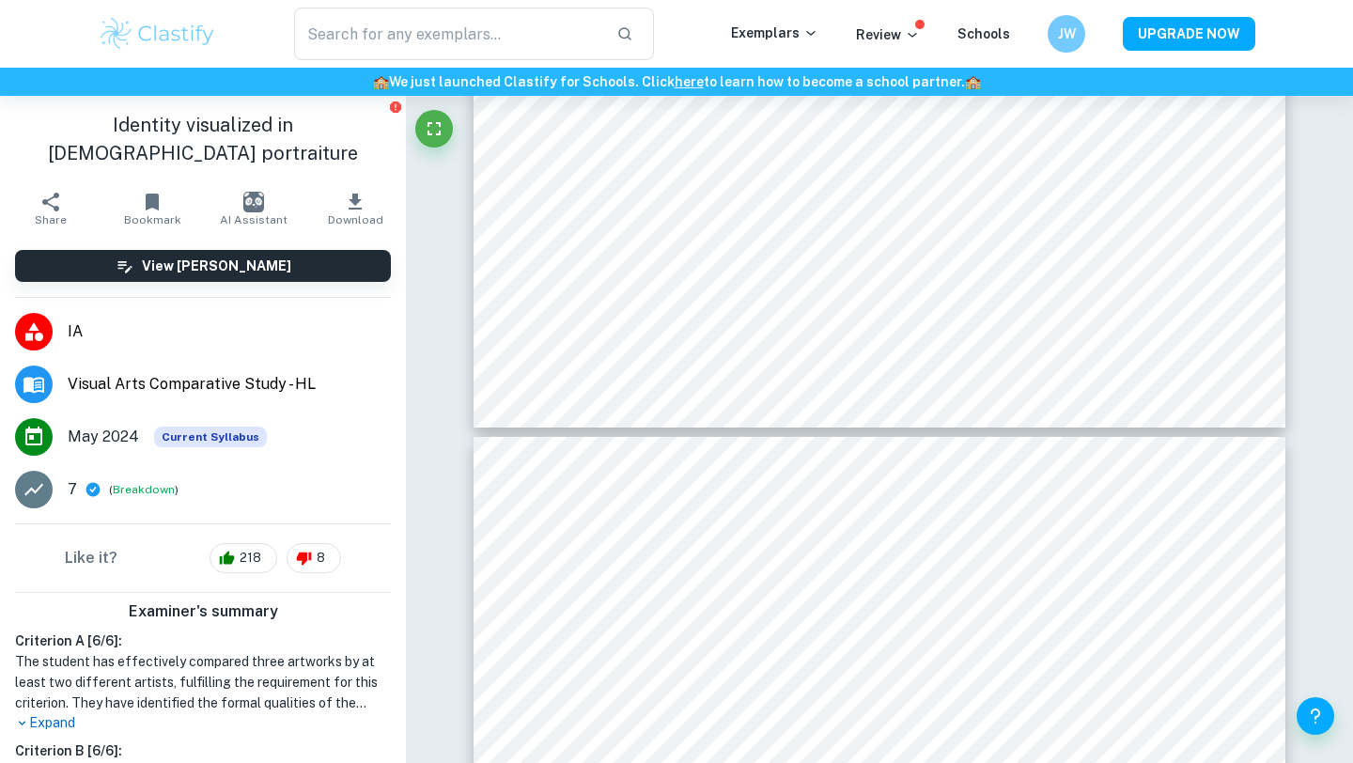
type input "6"
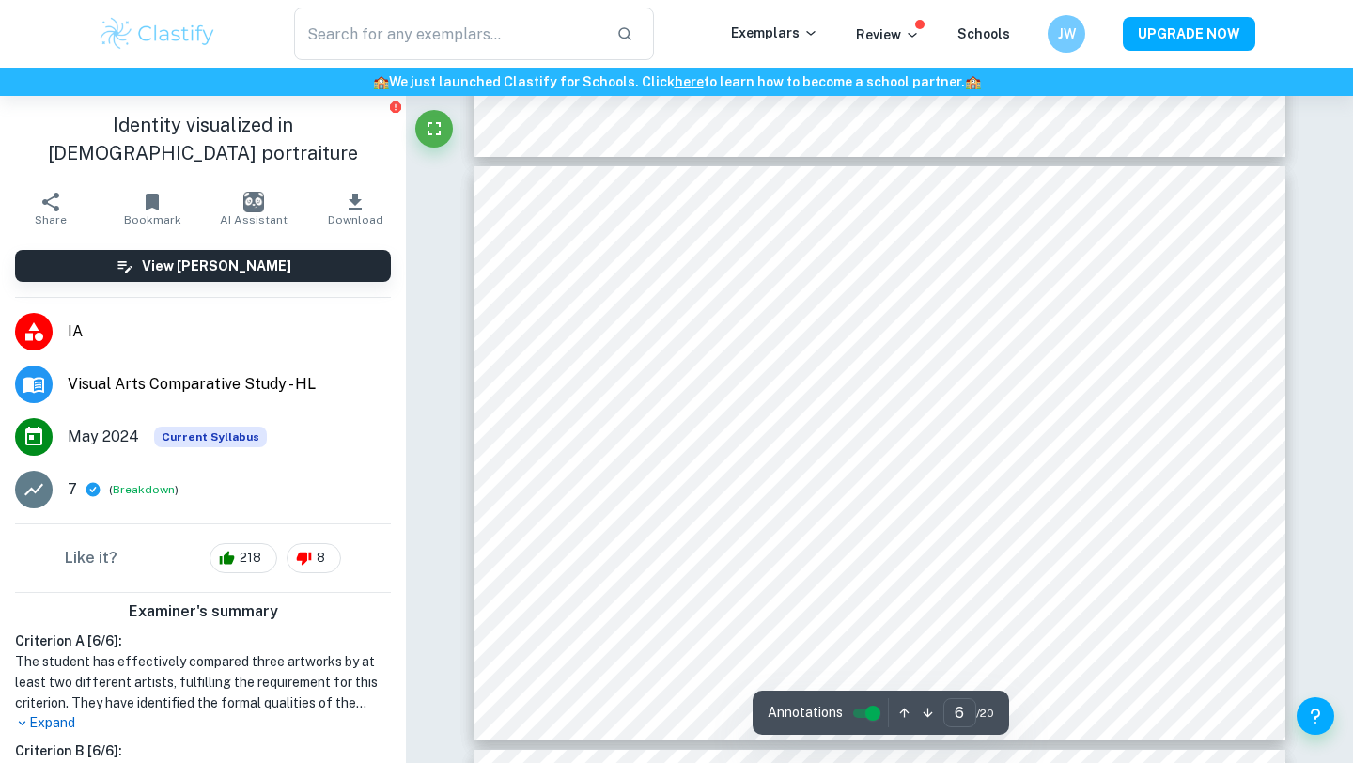
scroll to position [3380, 0]
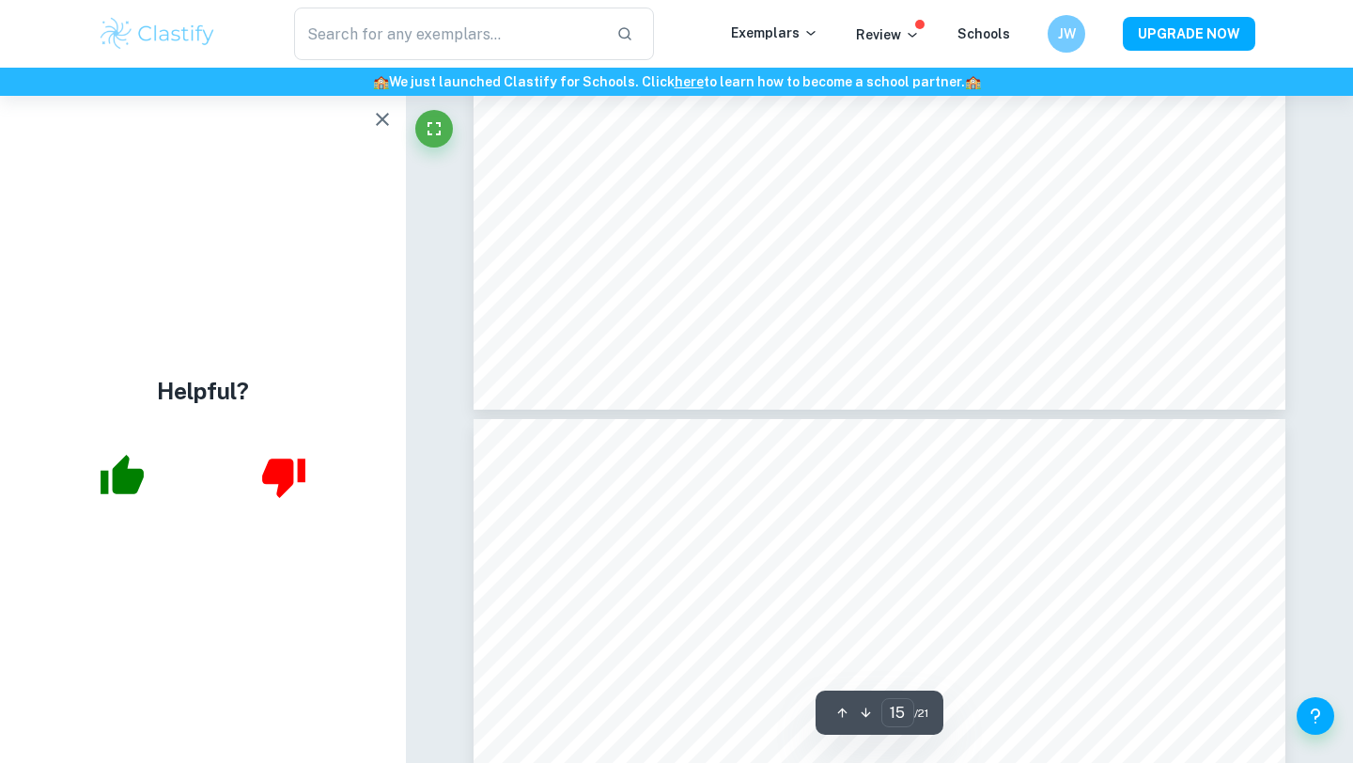
scroll to position [7175, 0]
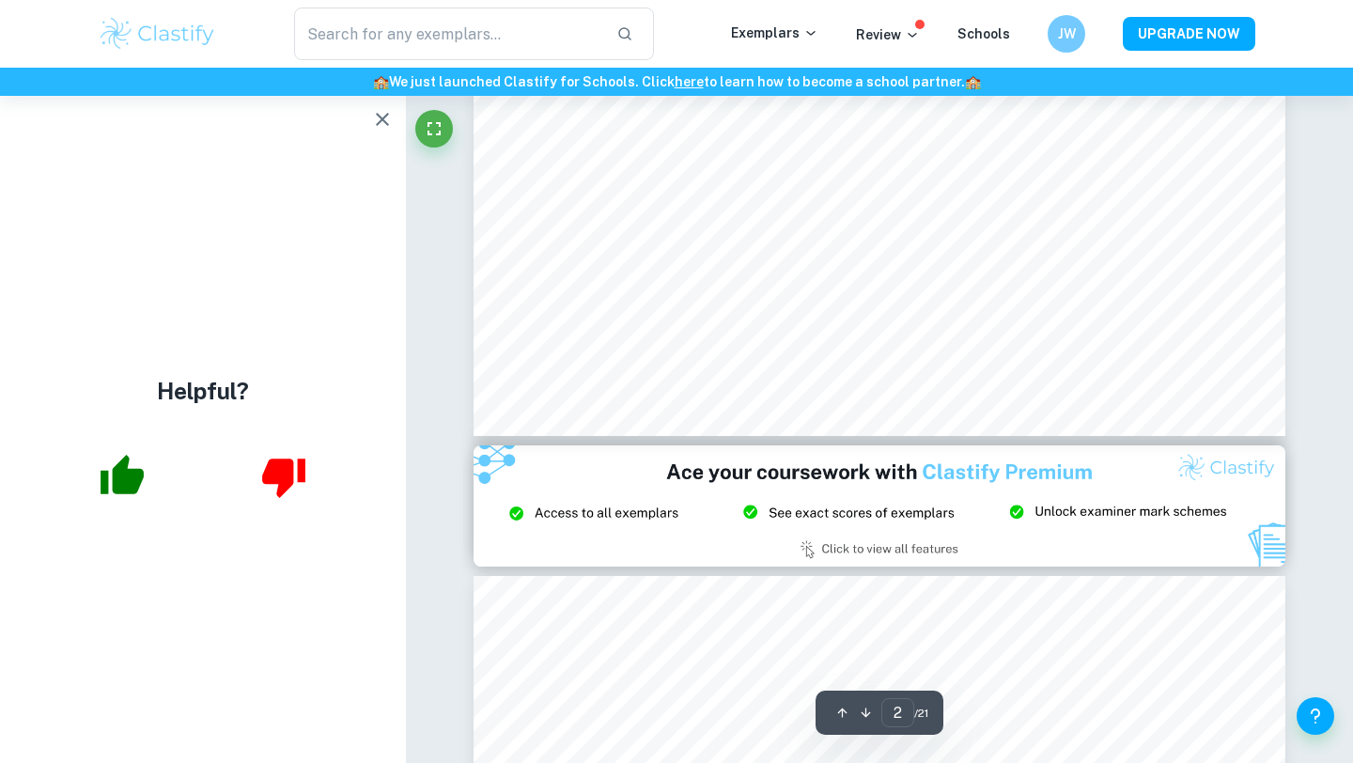
type input "1"
